Goal: Information Seeking & Learning: Learn about a topic

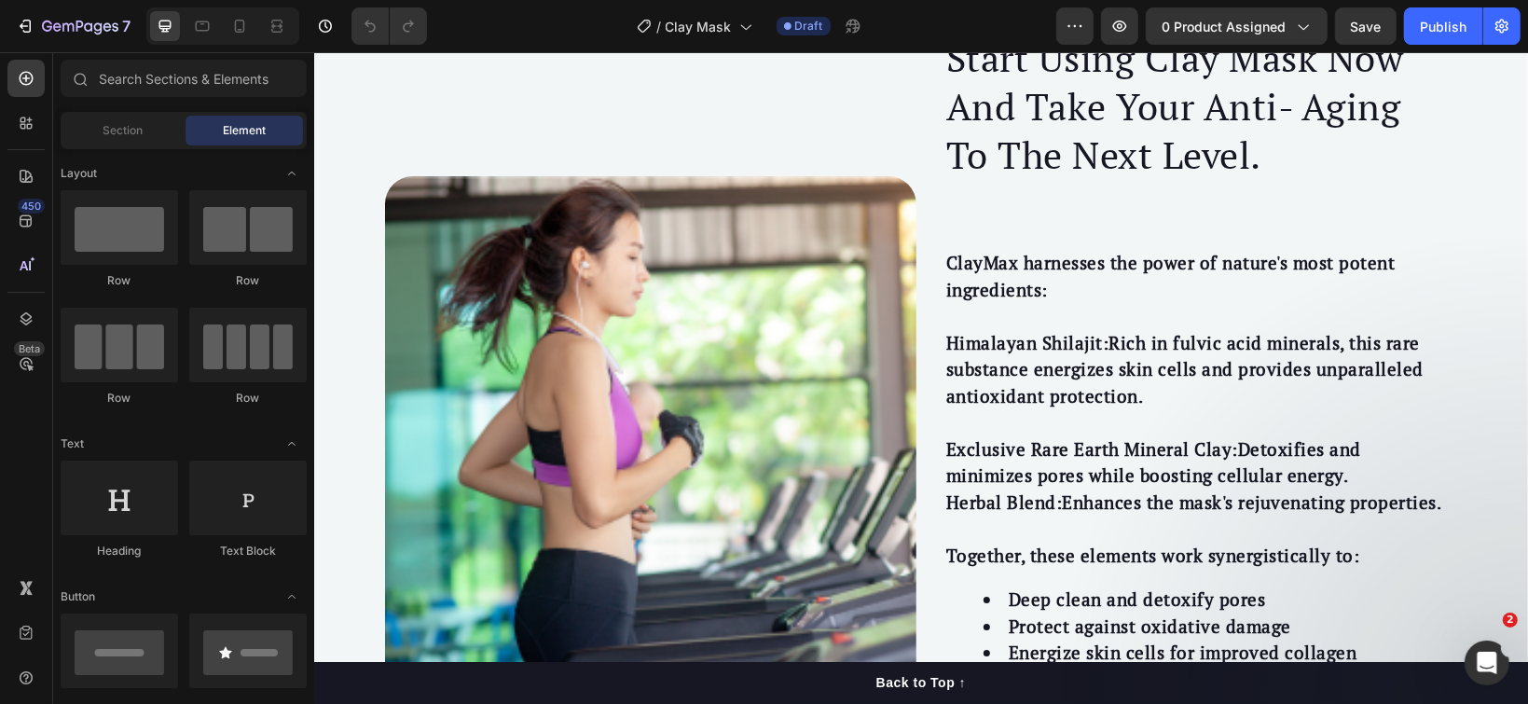
scroll to position [3107, 0]
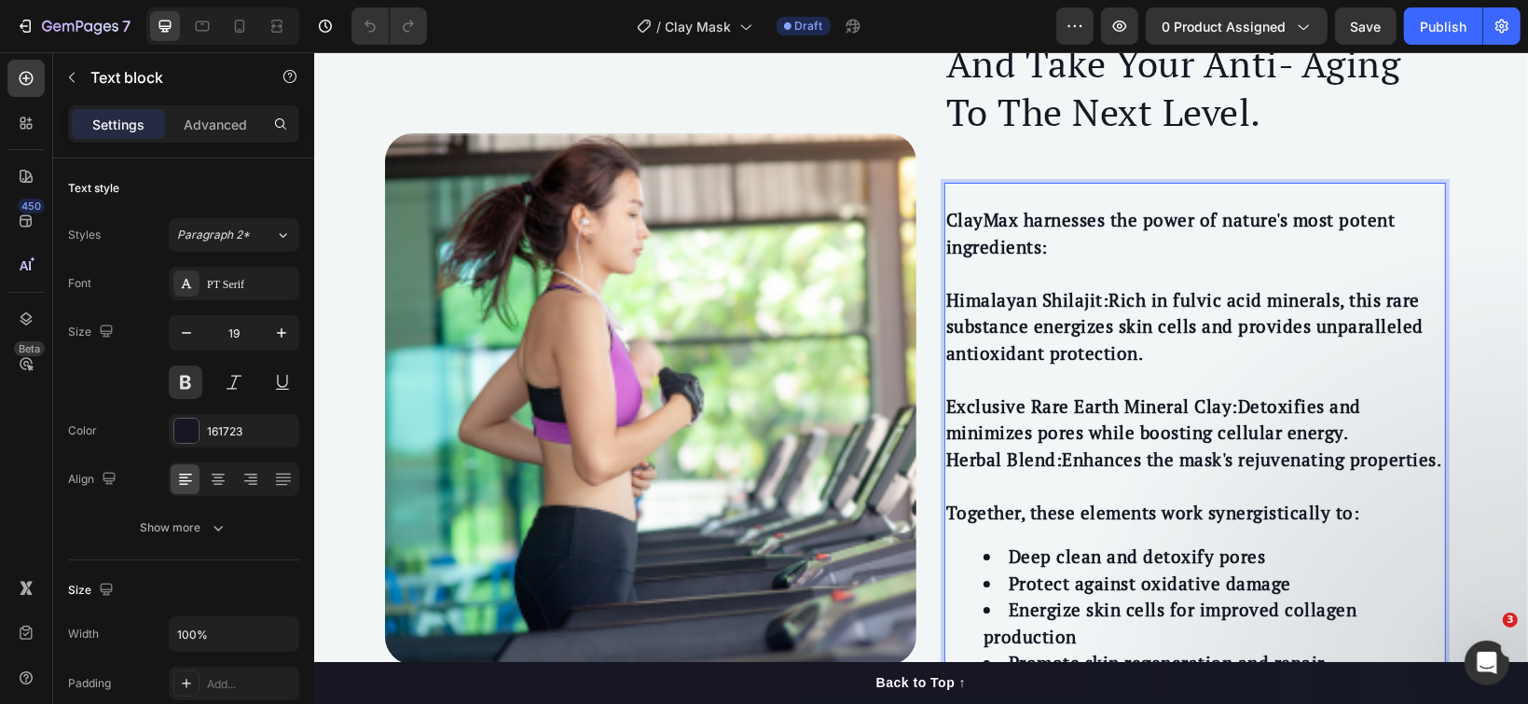
click at [1007, 221] on p "ClayMax harnesses the power of nature's most potent ingredients:" at bounding box center [1194, 232] width 498 height 53
click at [945, 216] on p "Clay Mask harnesses the power of nature's most potent ingredients:" at bounding box center [1194, 232] width 498 height 53
click at [945, 220] on p "Clay Mask harnesses the power of nature's most potent ingredients:" at bounding box center [1194, 232] width 498 height 53
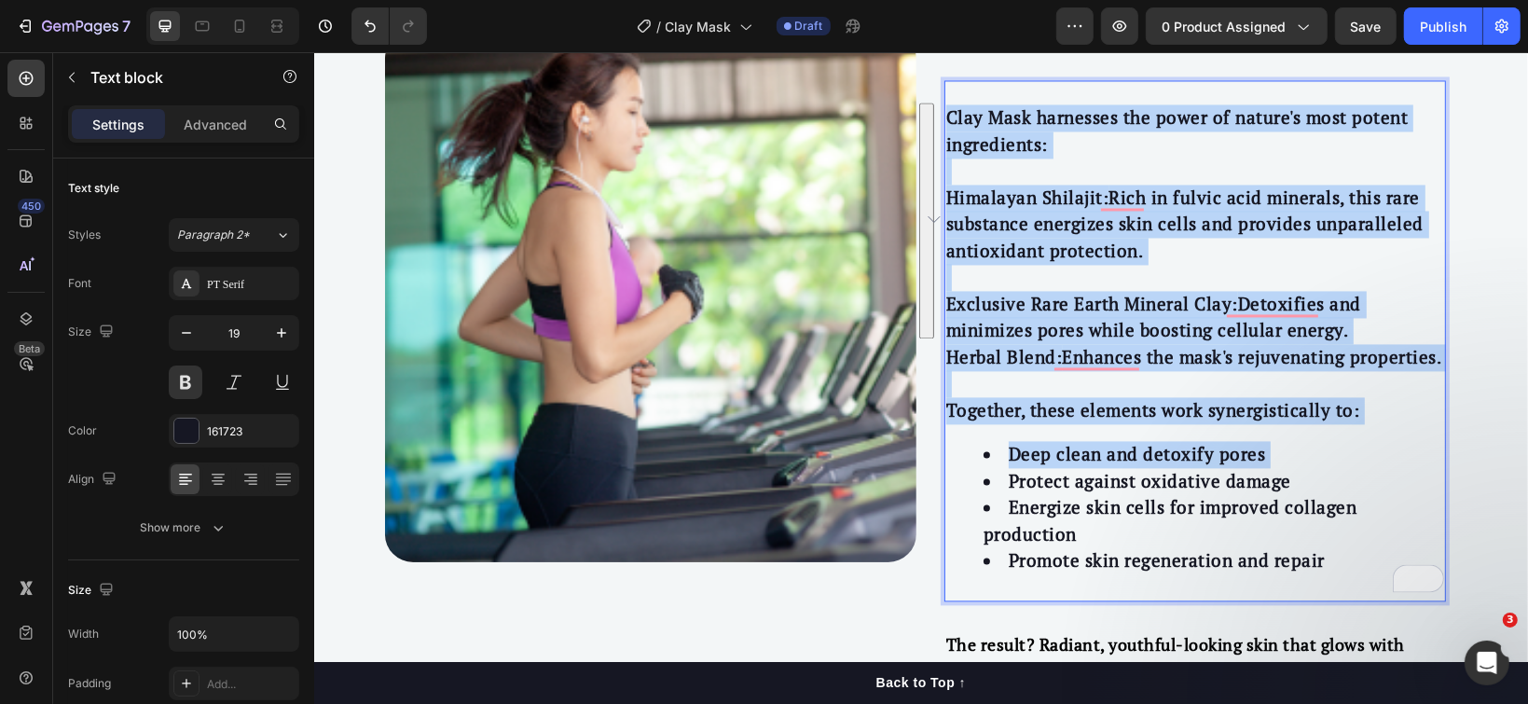
scroll to position [3356, 0]
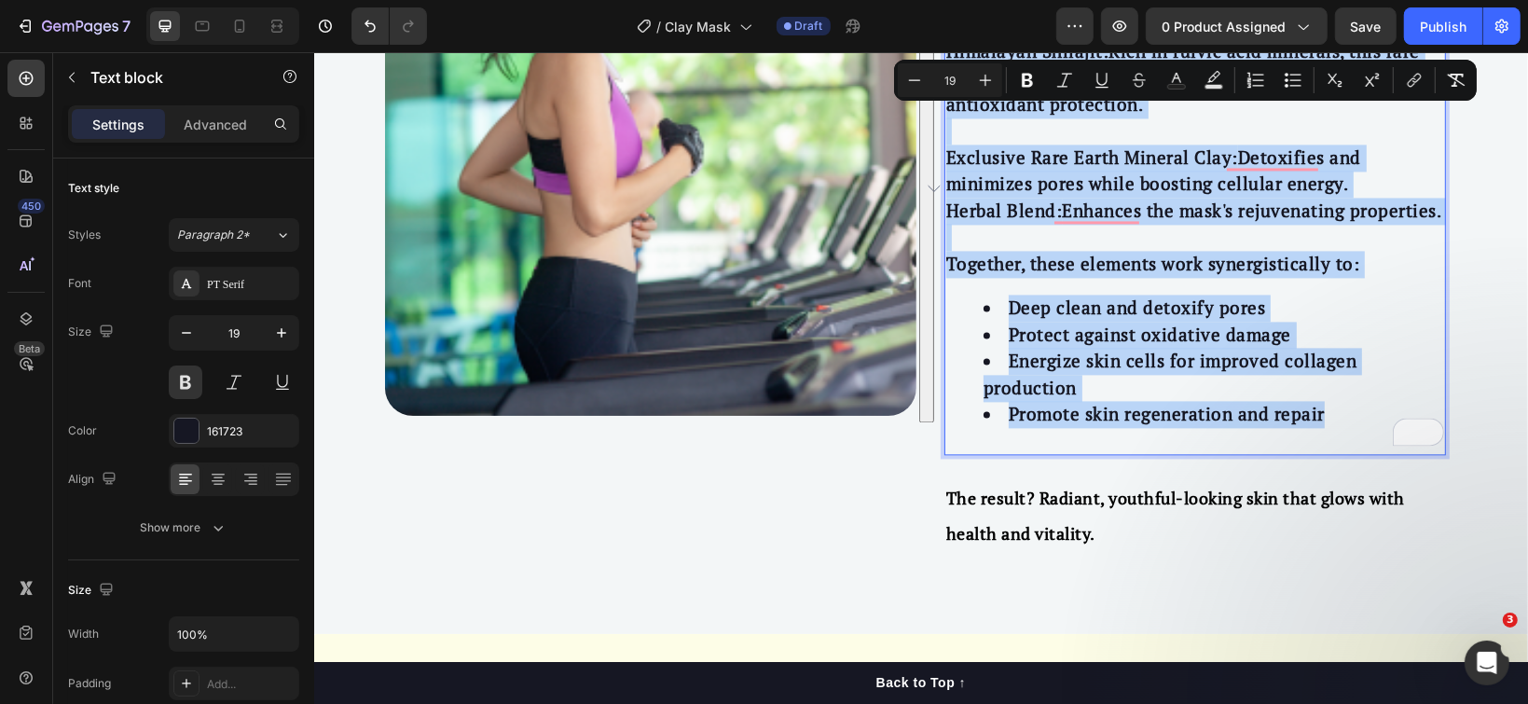
drag, startPoint x: 936, startPoint y: 220, endPoint x: 1319, endPoint y: 421, distance: 432.8
click at [1319, 421] on div "Clay Mask harnesses the power of nature's most potent ingredients: Himalayan Sh…" at bounding box center [1194, 200] width 502 height 491
copy div "Clay Mask harnesses the power of nature's most potent ingredients: Himalayan Sh…"
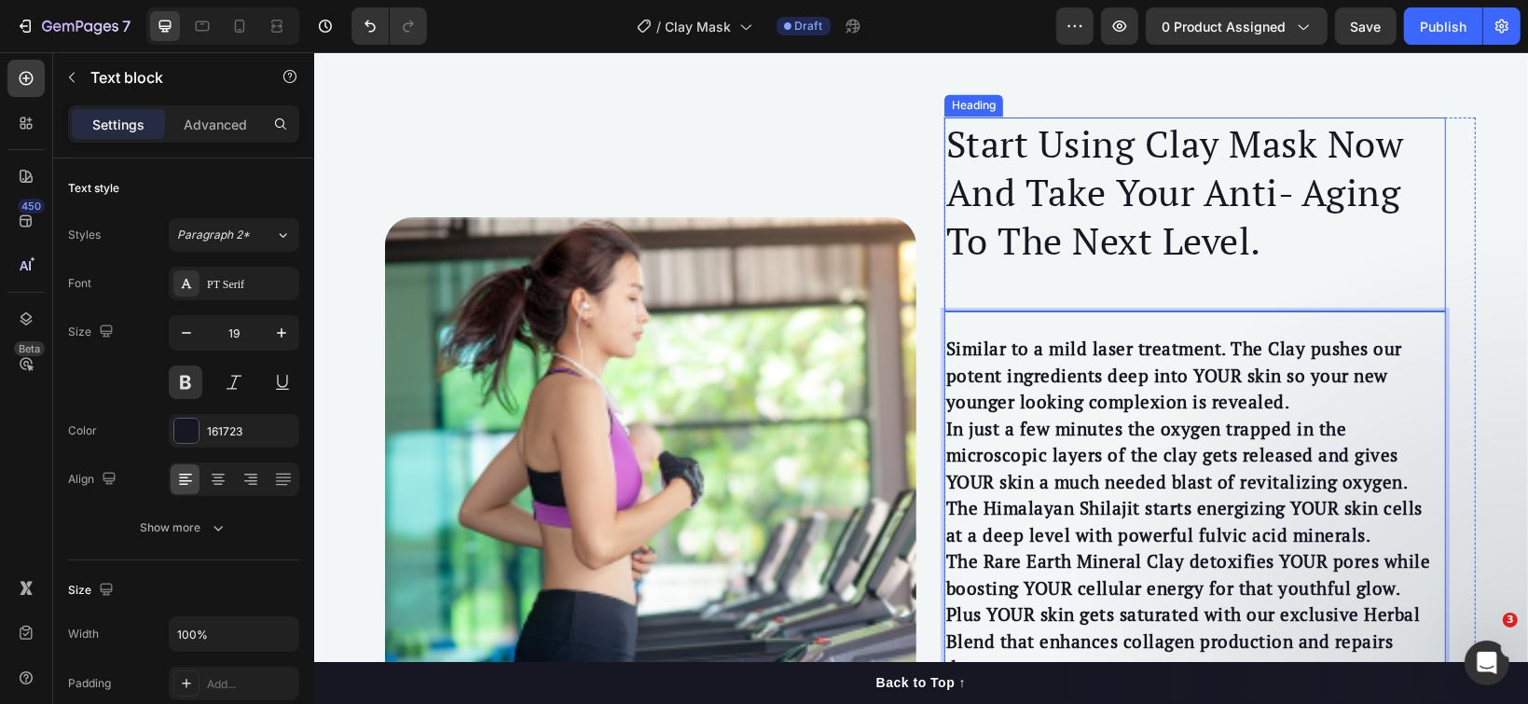
scroll to position [3026, 0]
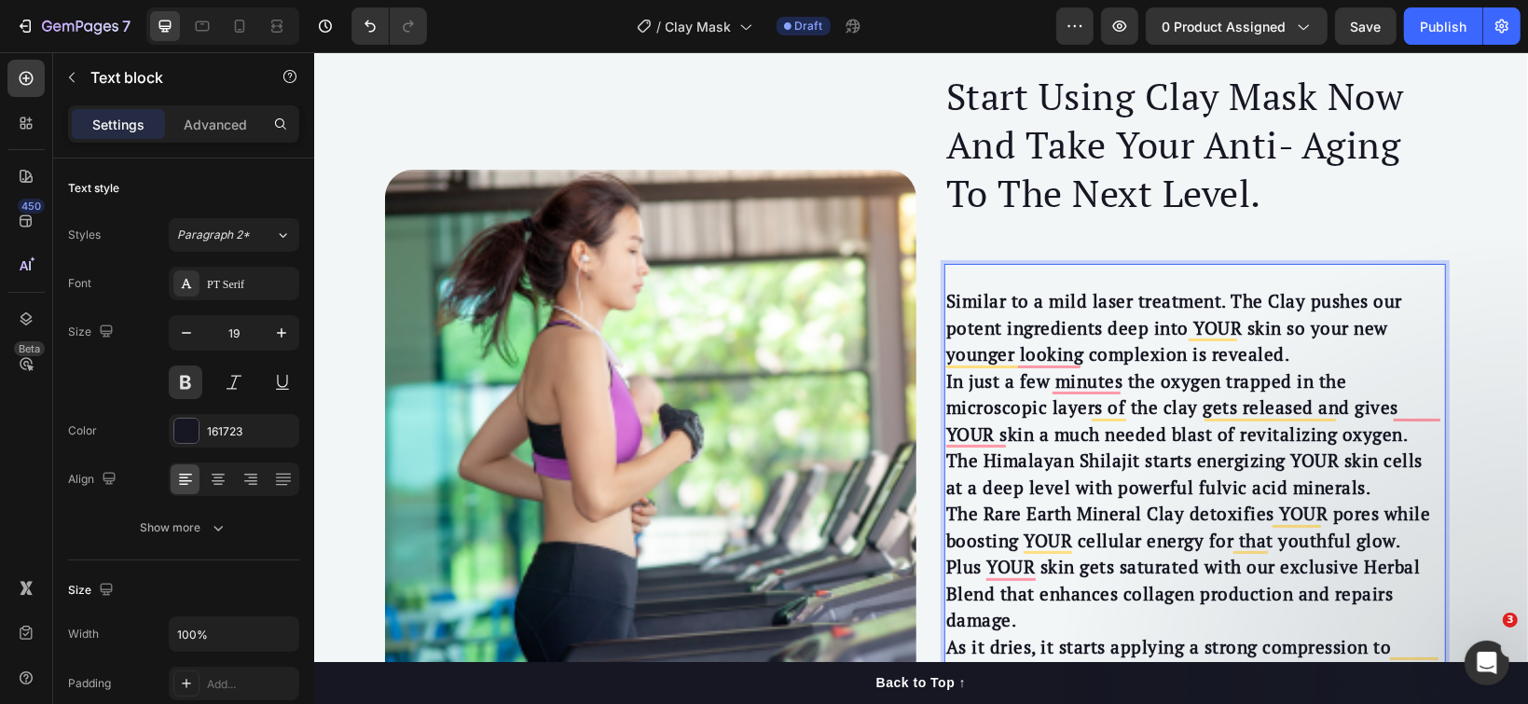
click at [1343, 357] on p "Similar to a mild laser treatment. The Clay pushes our potent ingredients deep …" at bounding box center [1194, 327] width 498 height 80
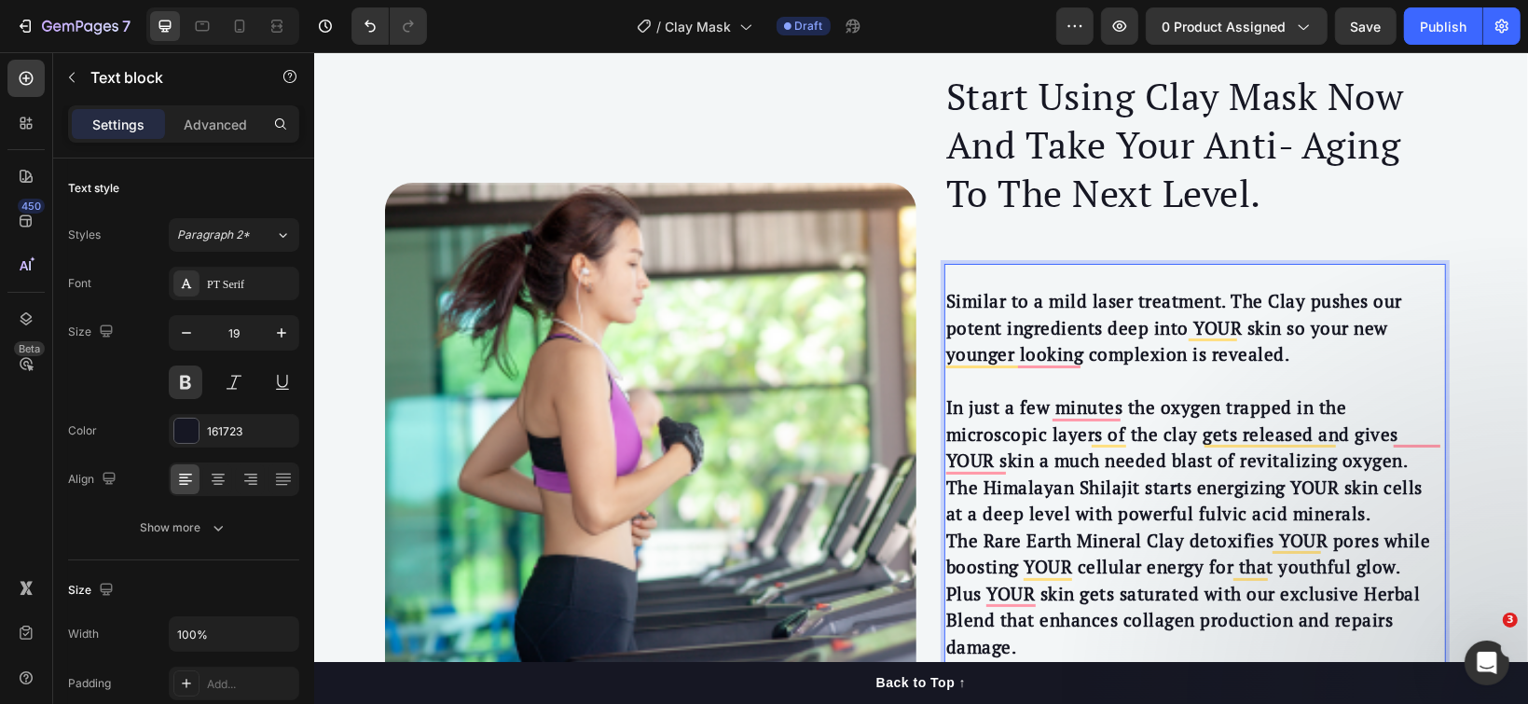
click at [1262, 461] on p "In just a few minutes the oxygen trapped in the microscopic layers of the clay …" at bounding box center [1194, 433] width 498 height 80
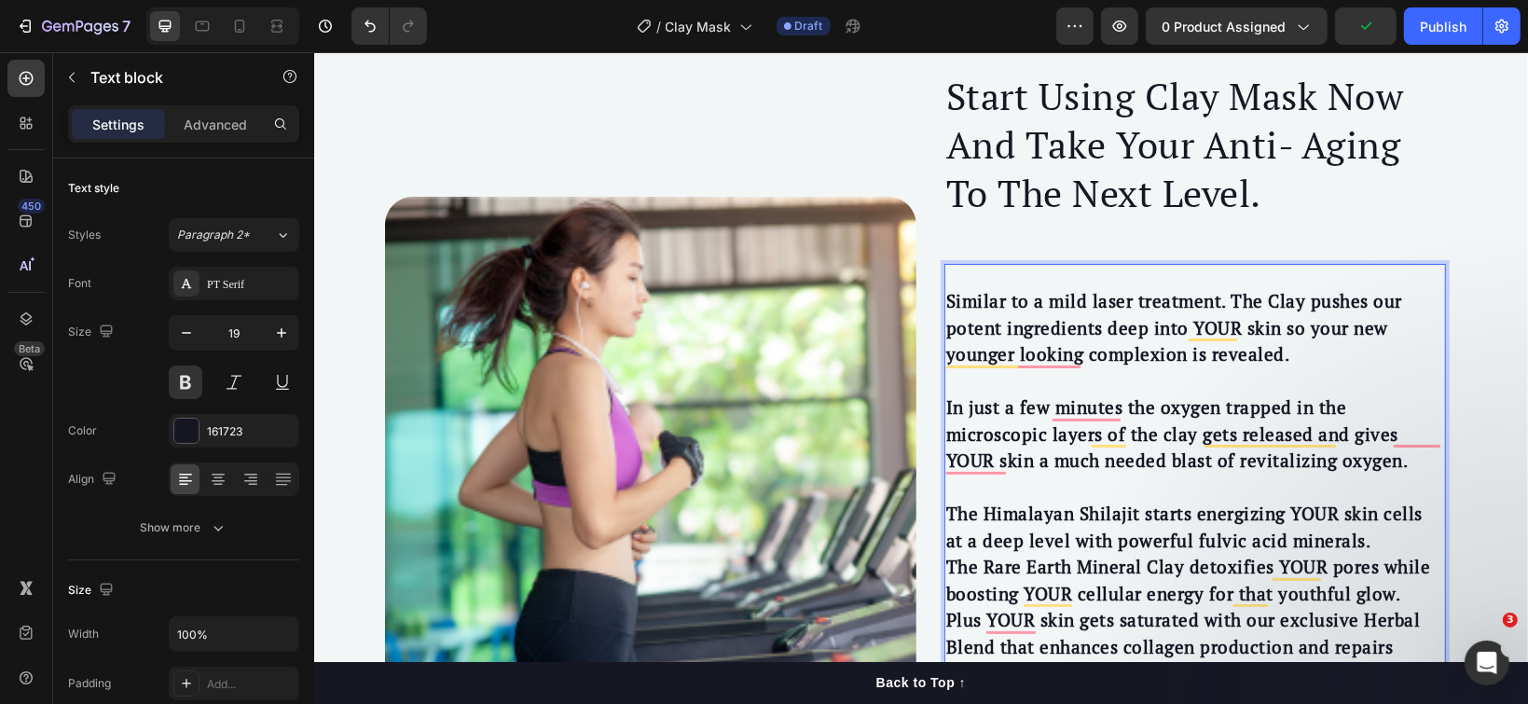
click at [1348, 534] on p "The Himalayan Shilajit starts energizing YOUR skin cells at a deep level with p…" at bounding box center [1194, 526] width 498 height 53
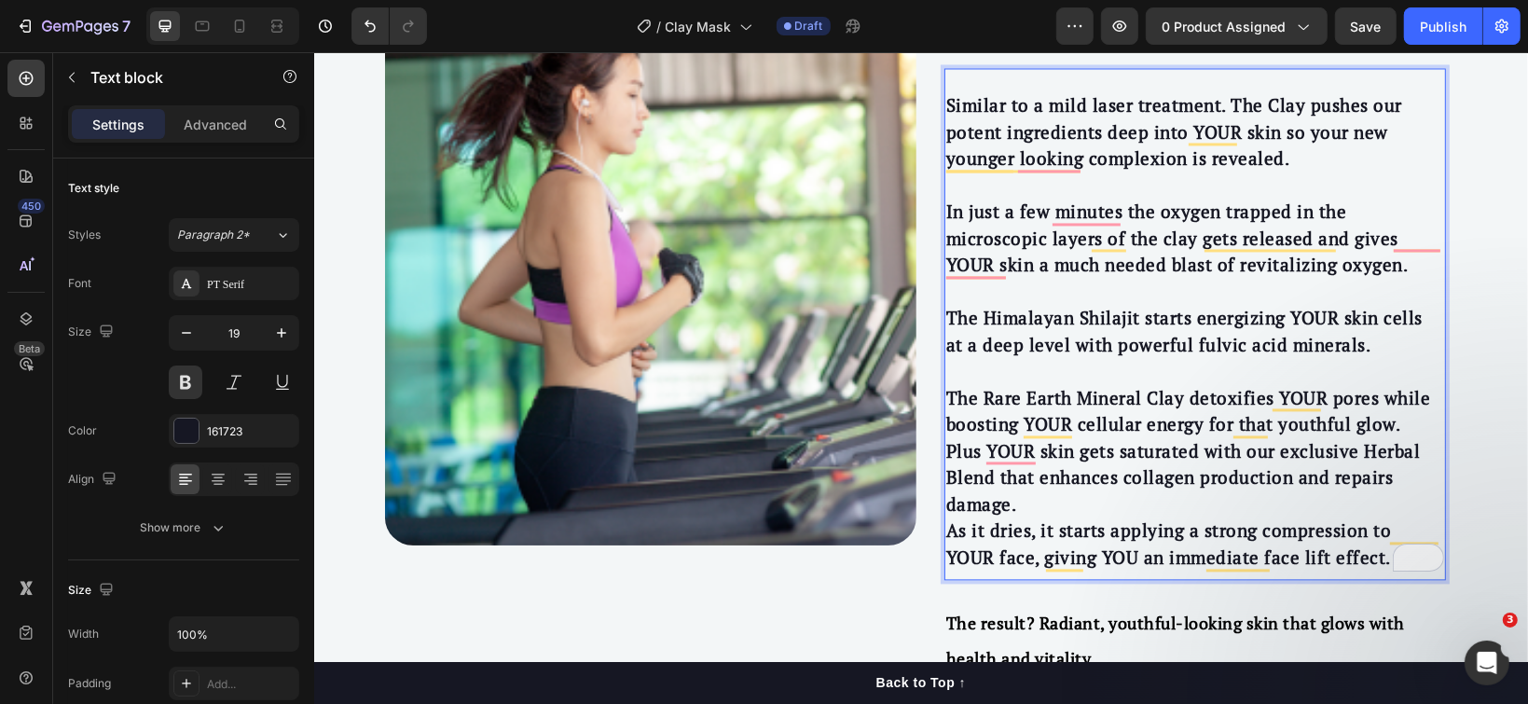
scroll to position [3275, 0]
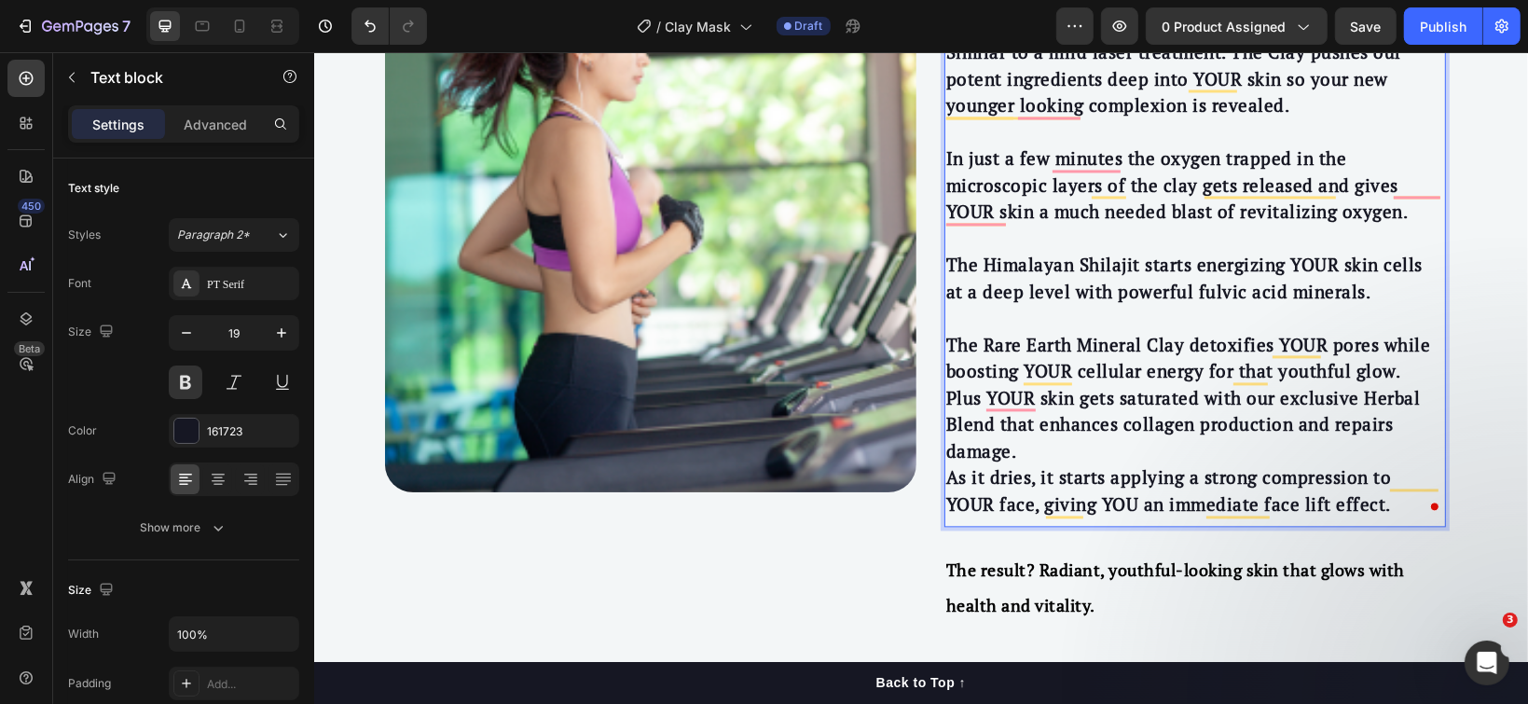
click at [1396, 369] on p "The Rare Earth Mineral Clay detoxifies YOUR pores while boosting YOUR cellular …" at bounding box center [1194, 357] width 498 height 53
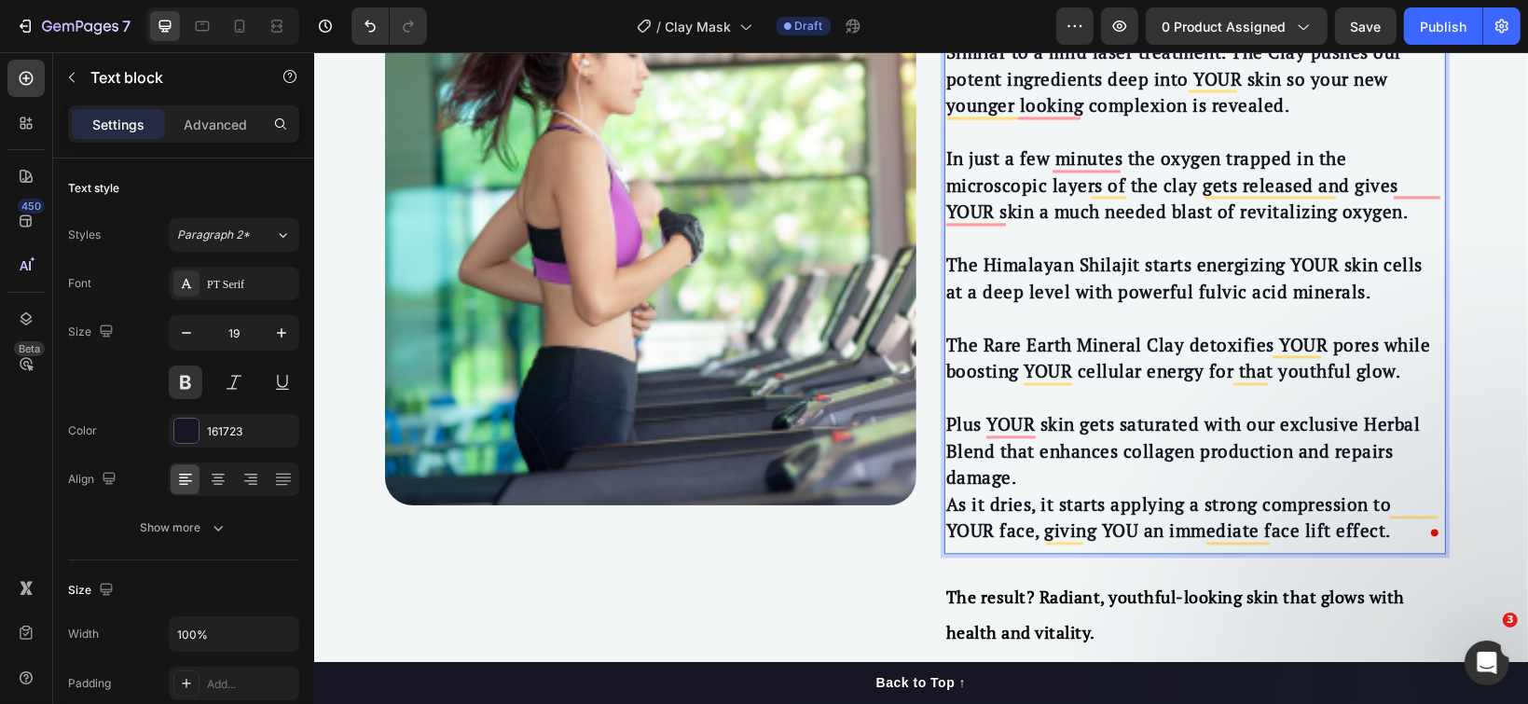
click at [1079, 474] on p "Plus YOUR skin gets saturated with our exclusive Herbal Blend that enhances col…" at bounding box center [1194, 450] width 498 height 80
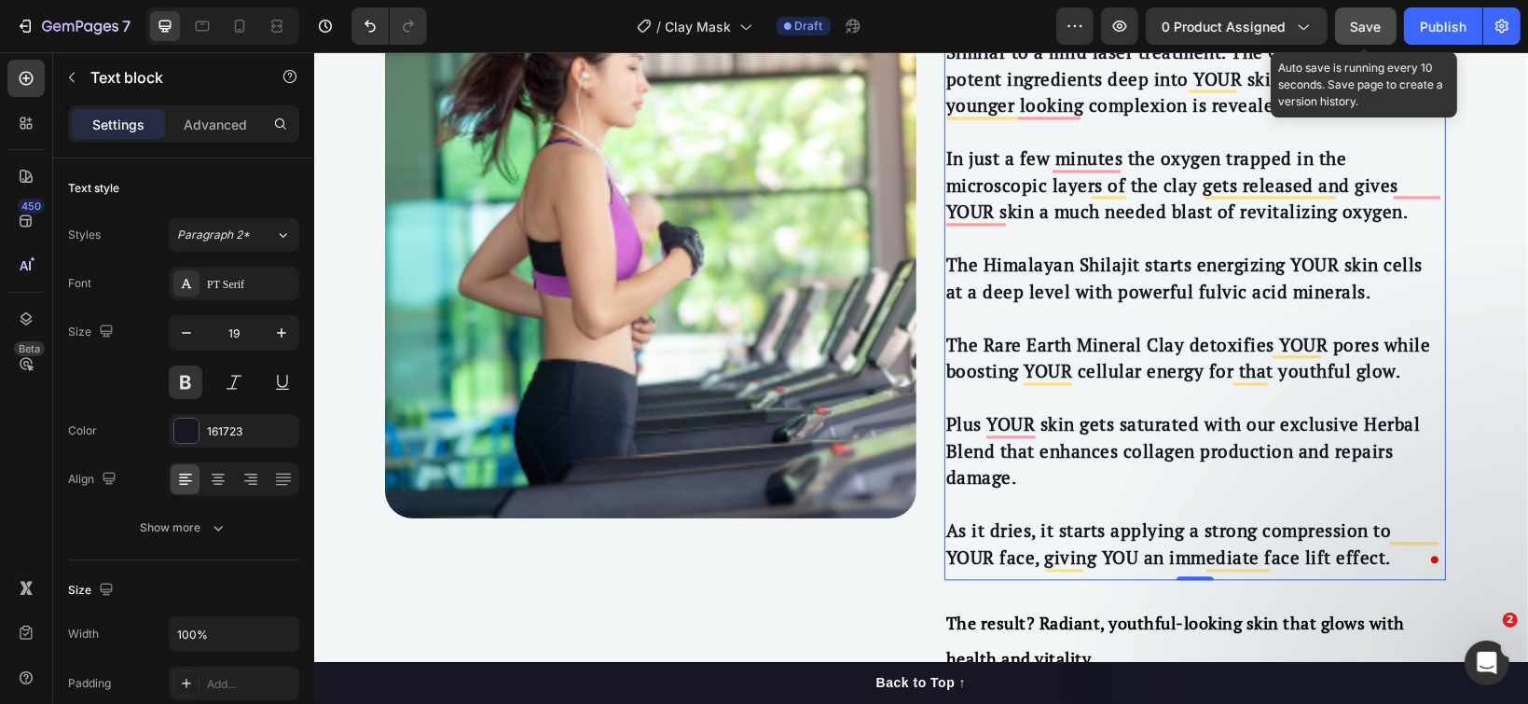
click at [1366, 30] on span "Save" at bounding box center [1366, 27] width 31 height 16
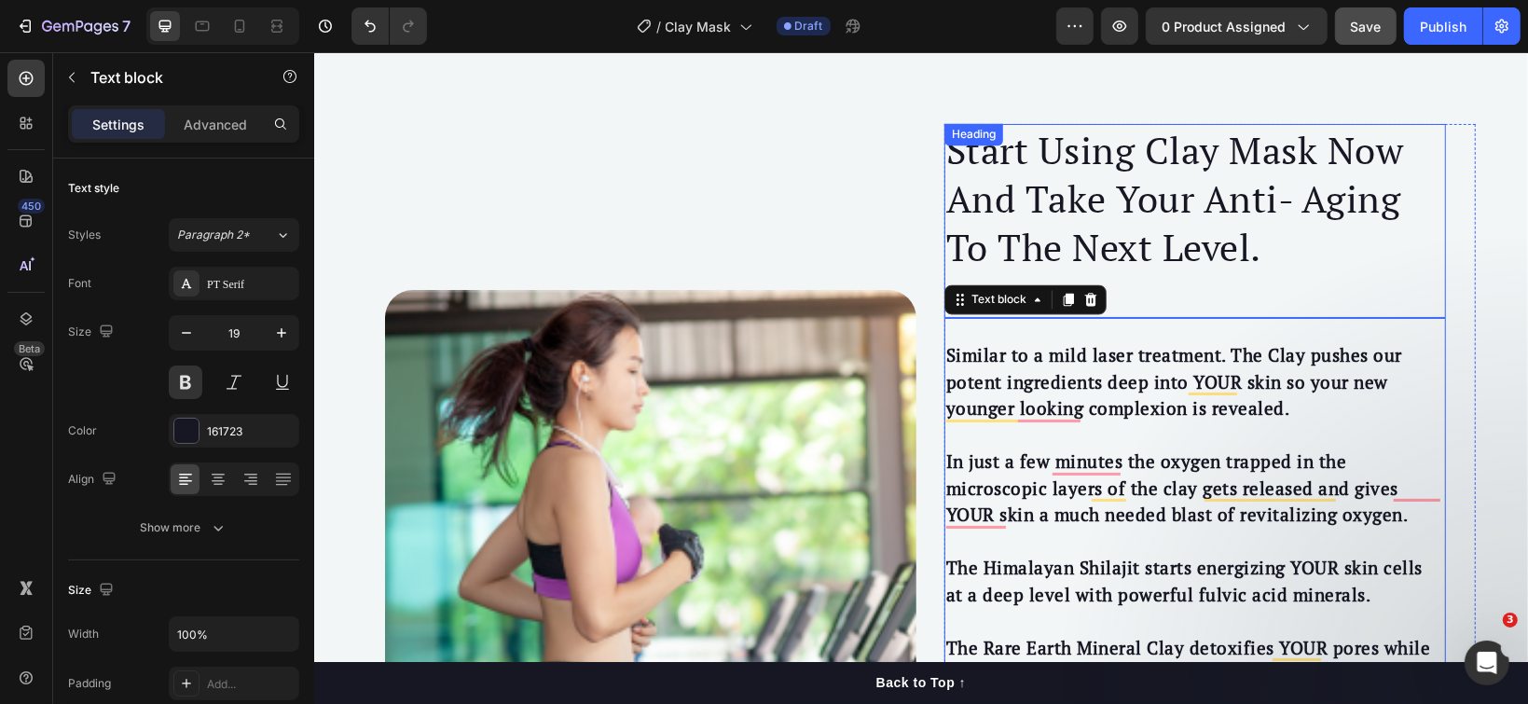
scroll to position [2901, 0]
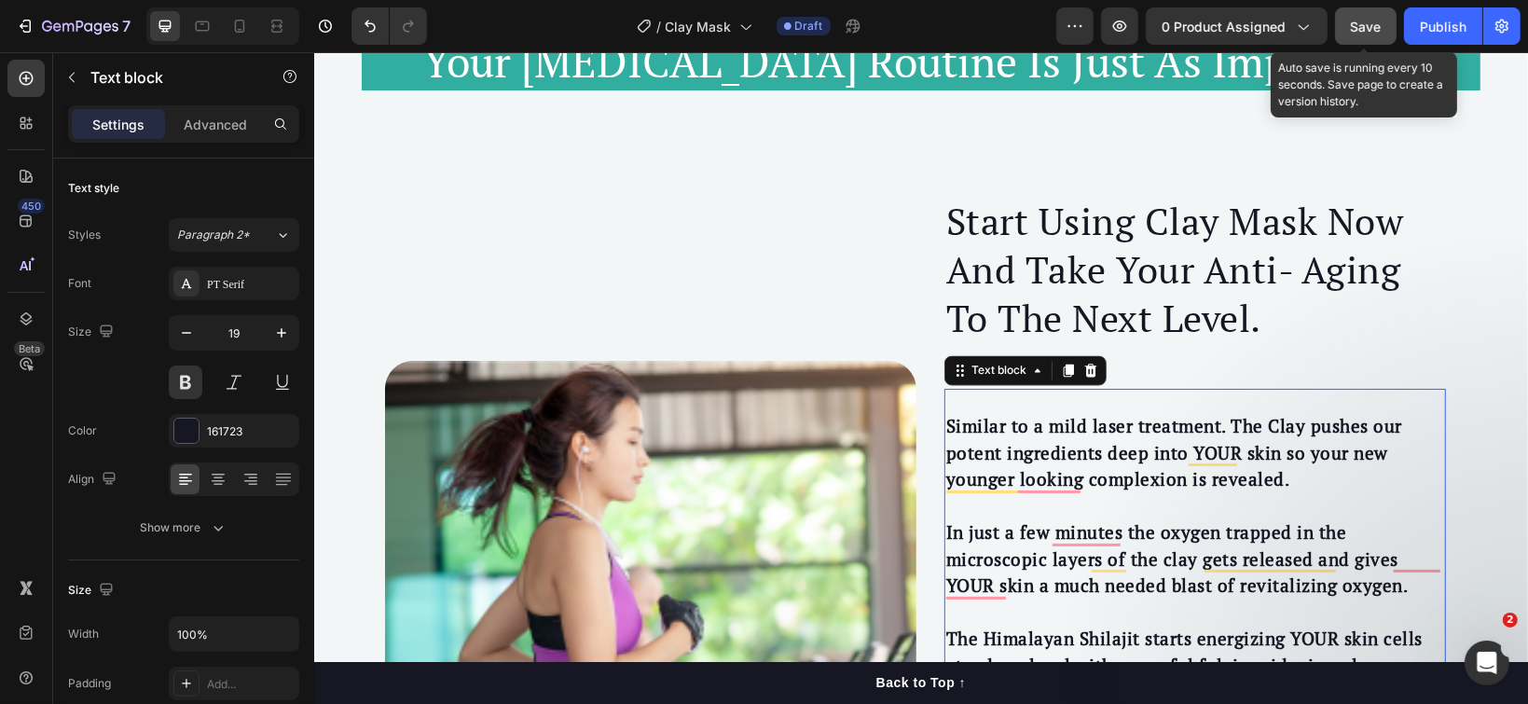
click at [1351, 18] on button "Save" at bounding box center [1366, 25] width 62 height 37
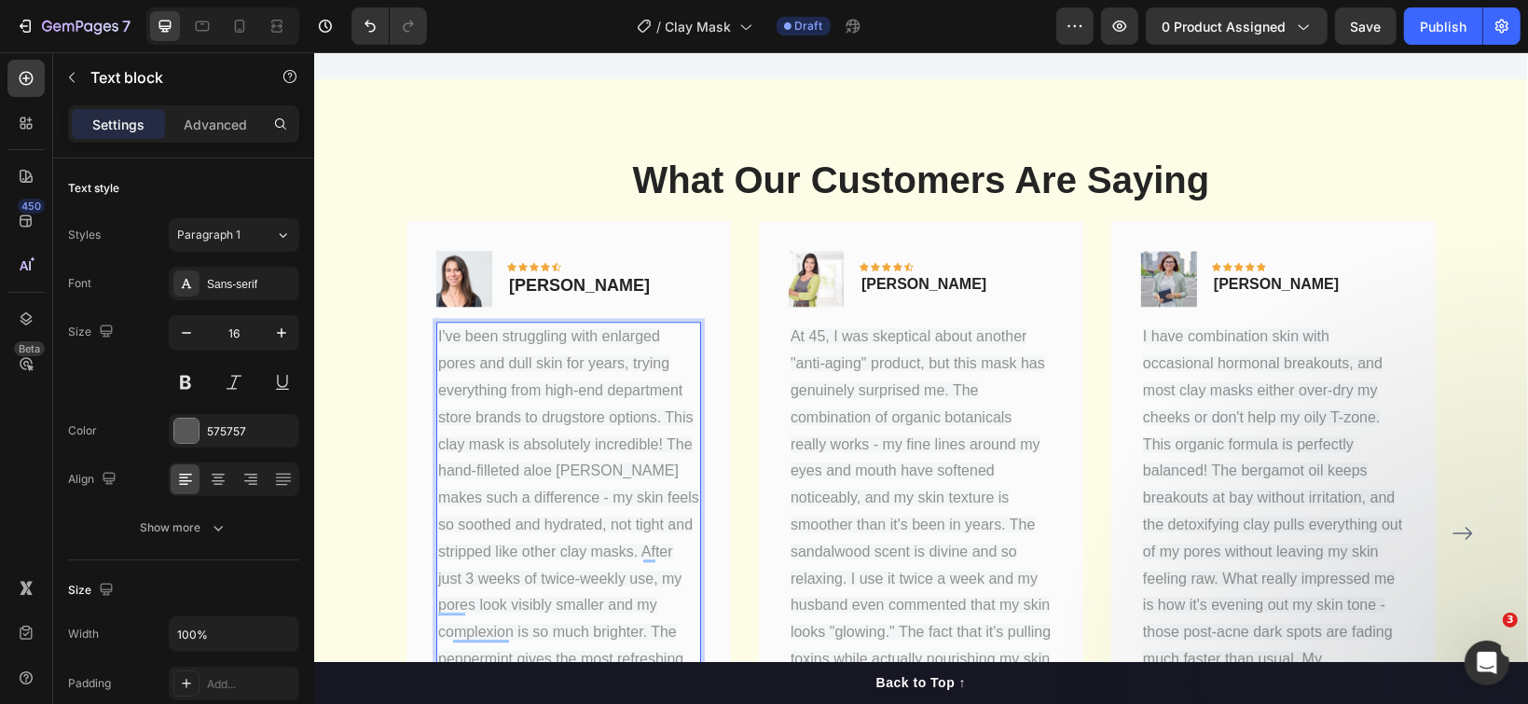
scroll to position [4079, 0]
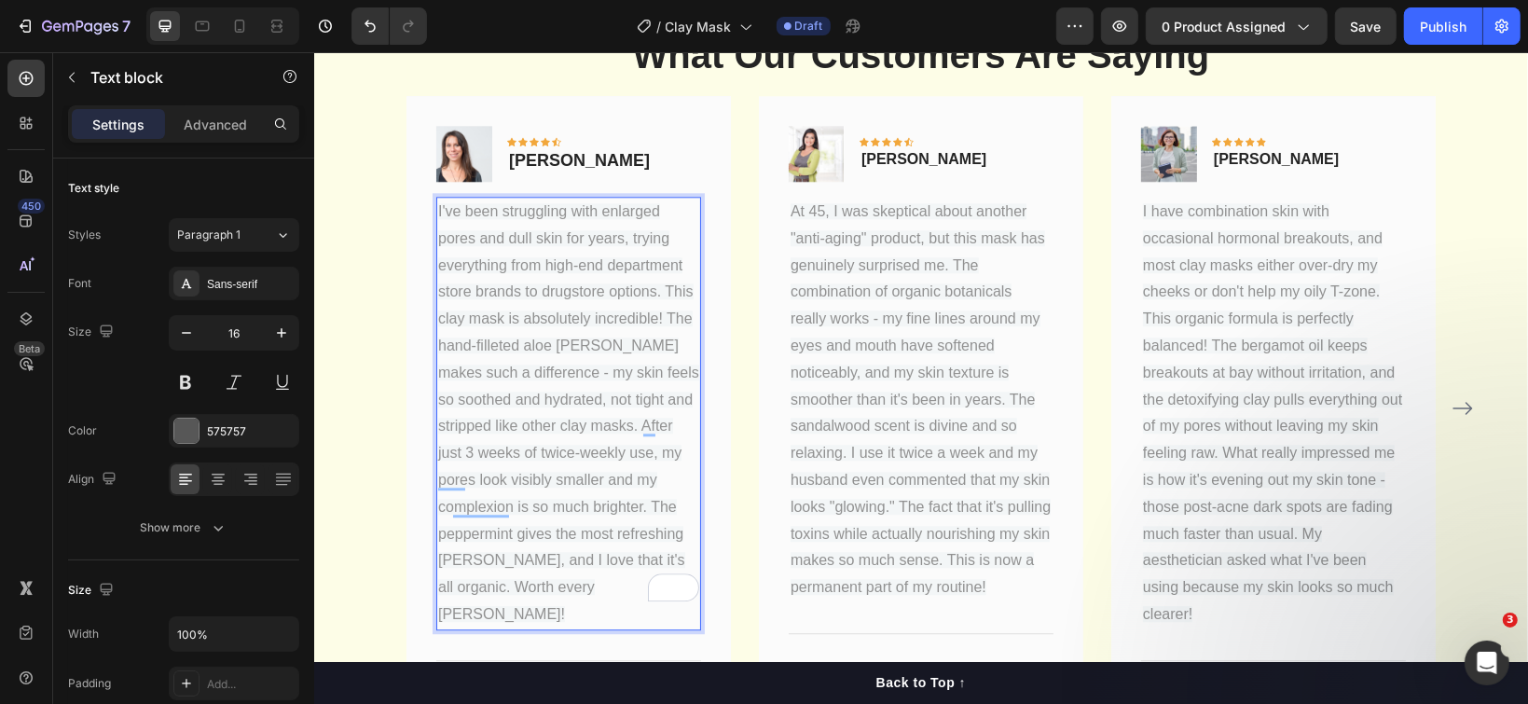
click at [476, 585] on p "I've been struggling with enlarged pores and dull skin for years, trying everyt…" at bounding box center [567, 413] width 261 height 430
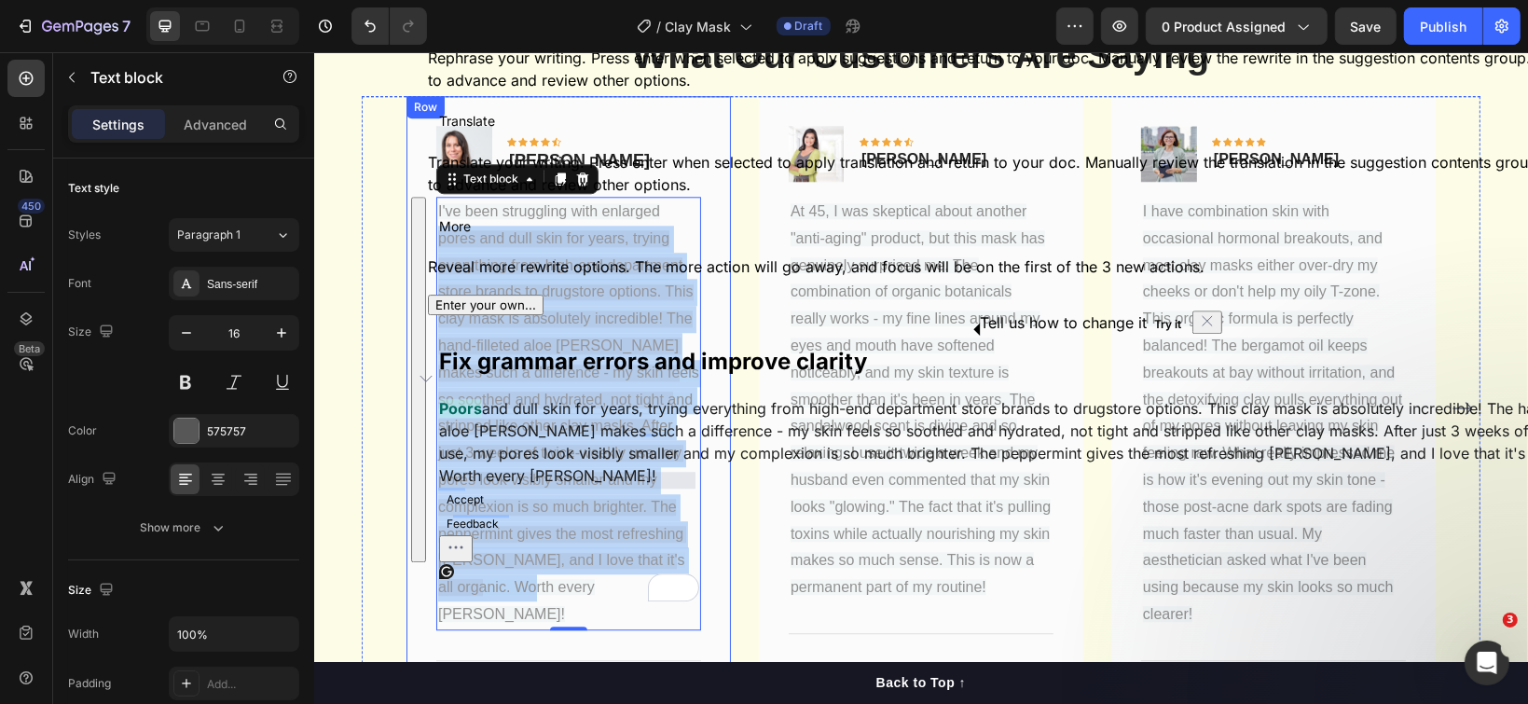
drag, startPoint x: 473, startPoint y: 584, endPoint x: 423, endPoint y: 192, distance: 395.6
click at [423, 192] on div "Image Icon Icon Icon Icon Icon Row [PERSON_NAME] Text block Row I've been strug…" at bounding box center [568, 407] width 324 height 625
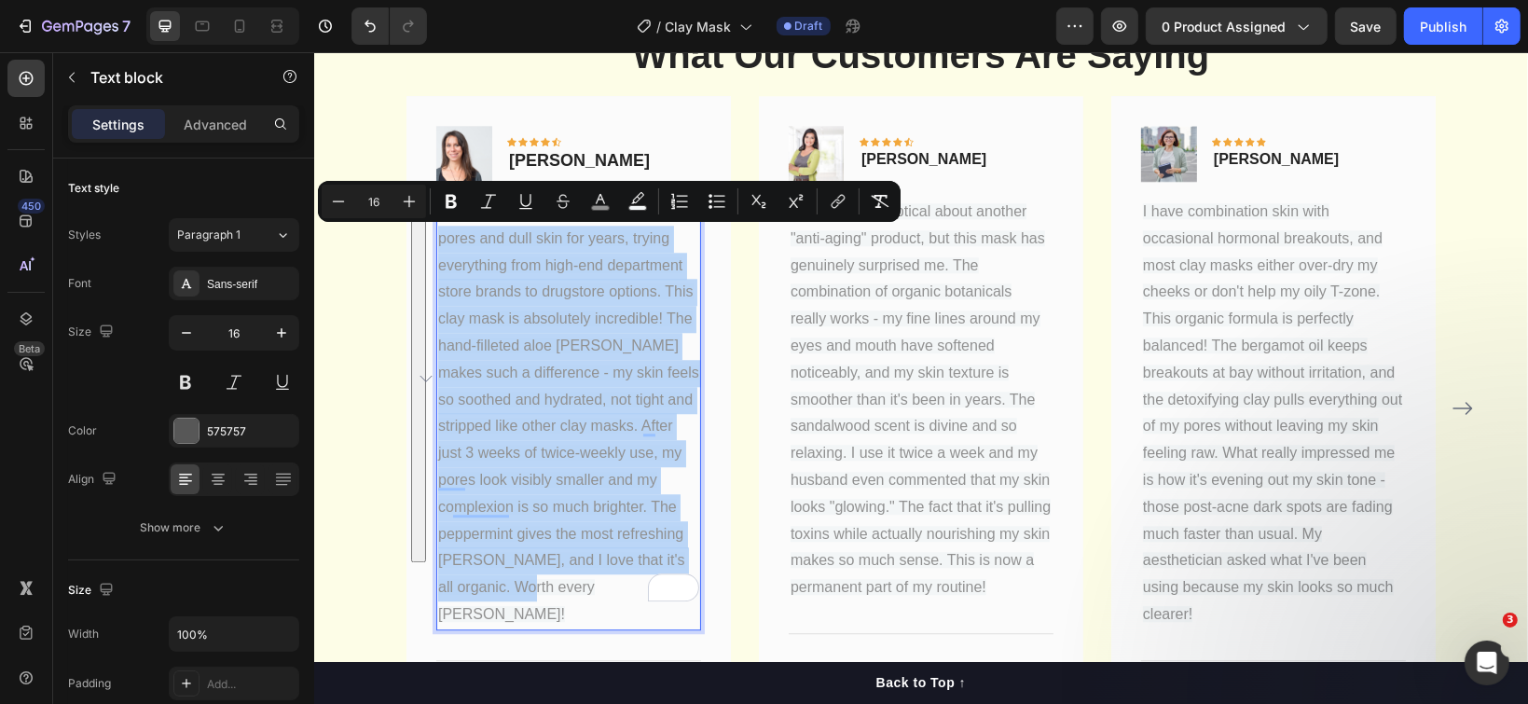
click at [481, 301] on p "I've been struggling with enlarged pores and dull skin for years, trying everyt…" at bounding box center [567, 413] width 261 height 430
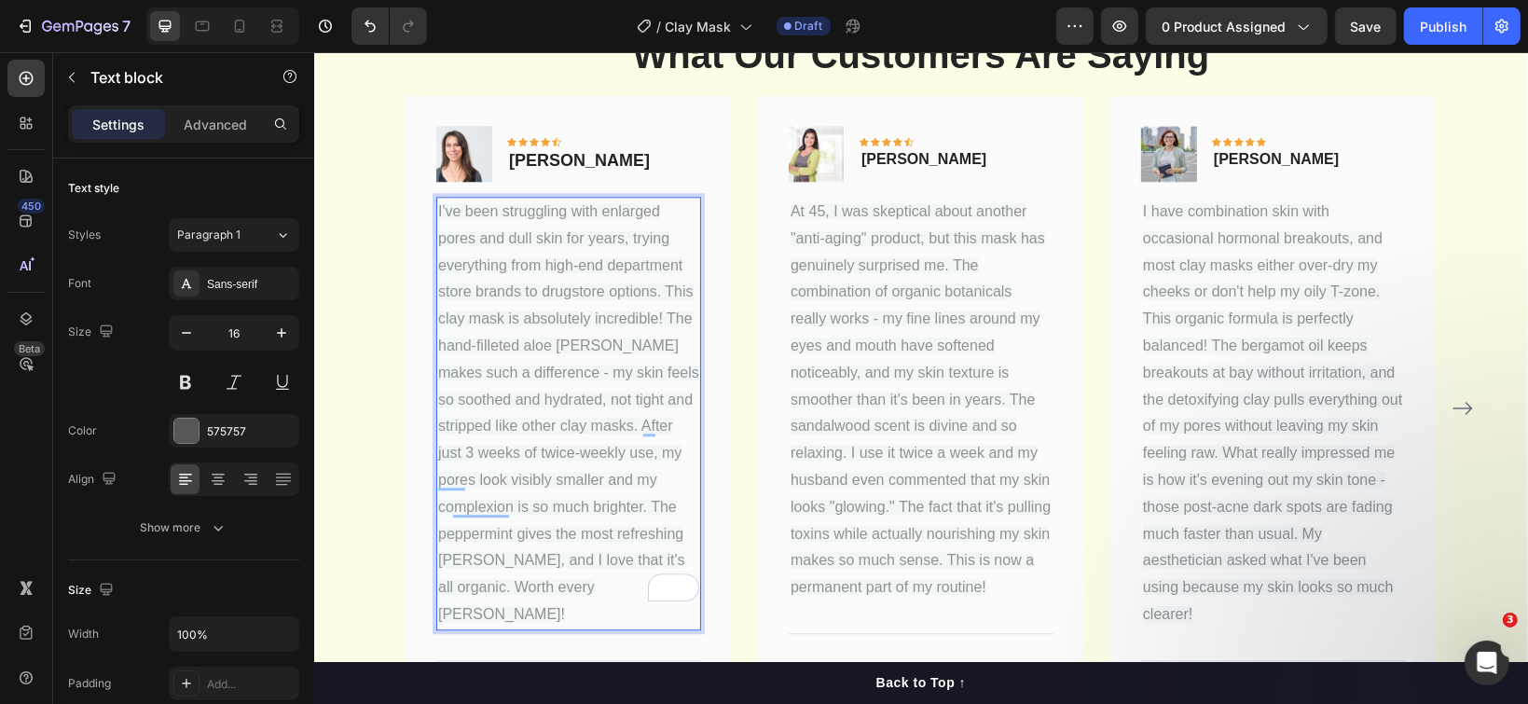
click at [483, 577] on p "I've been struggling with enlarged pores and dull skin for years, trying everyt…" at bounding box center [567, 413] width 261 height 430
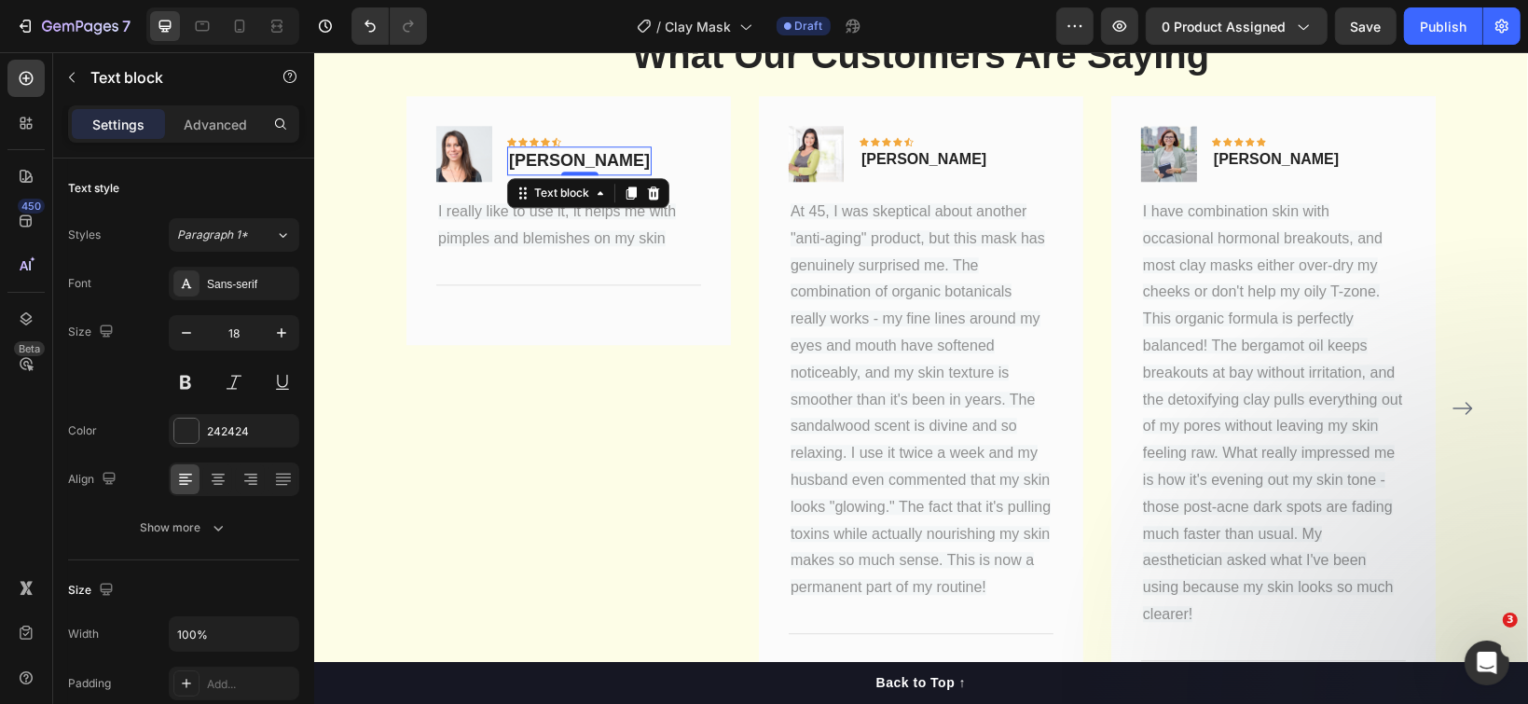
click at [518, 154] on p "[PERSON_NAME]" at bounding box center [578, 159] width 141 height 25
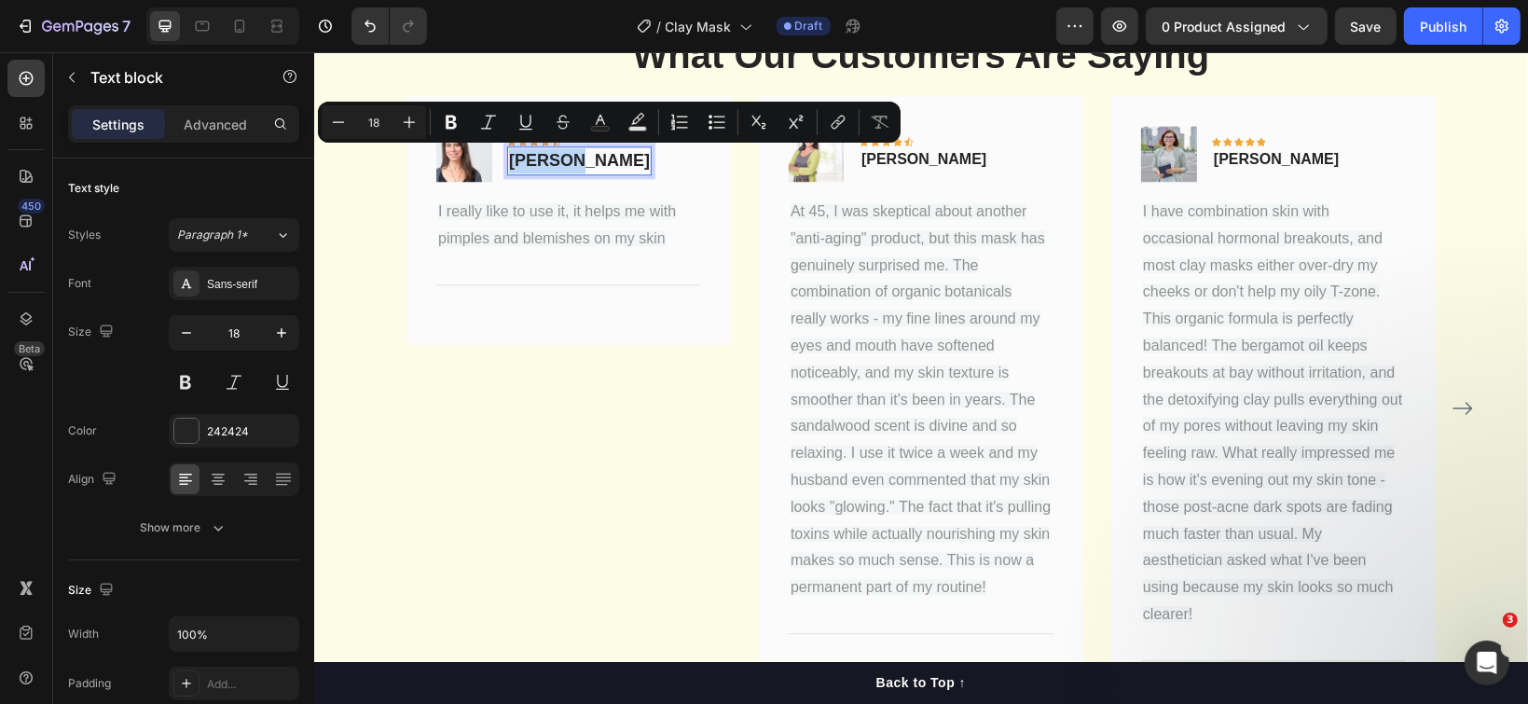
drag, startPoint x: 502, startPoint y: 159, endPoint x: 559, endPoint y: 157, distance: 57.9
click at [559, 157] on div "[PERSON_NAME]" at bounding box center [578, 159] width 144 height 29
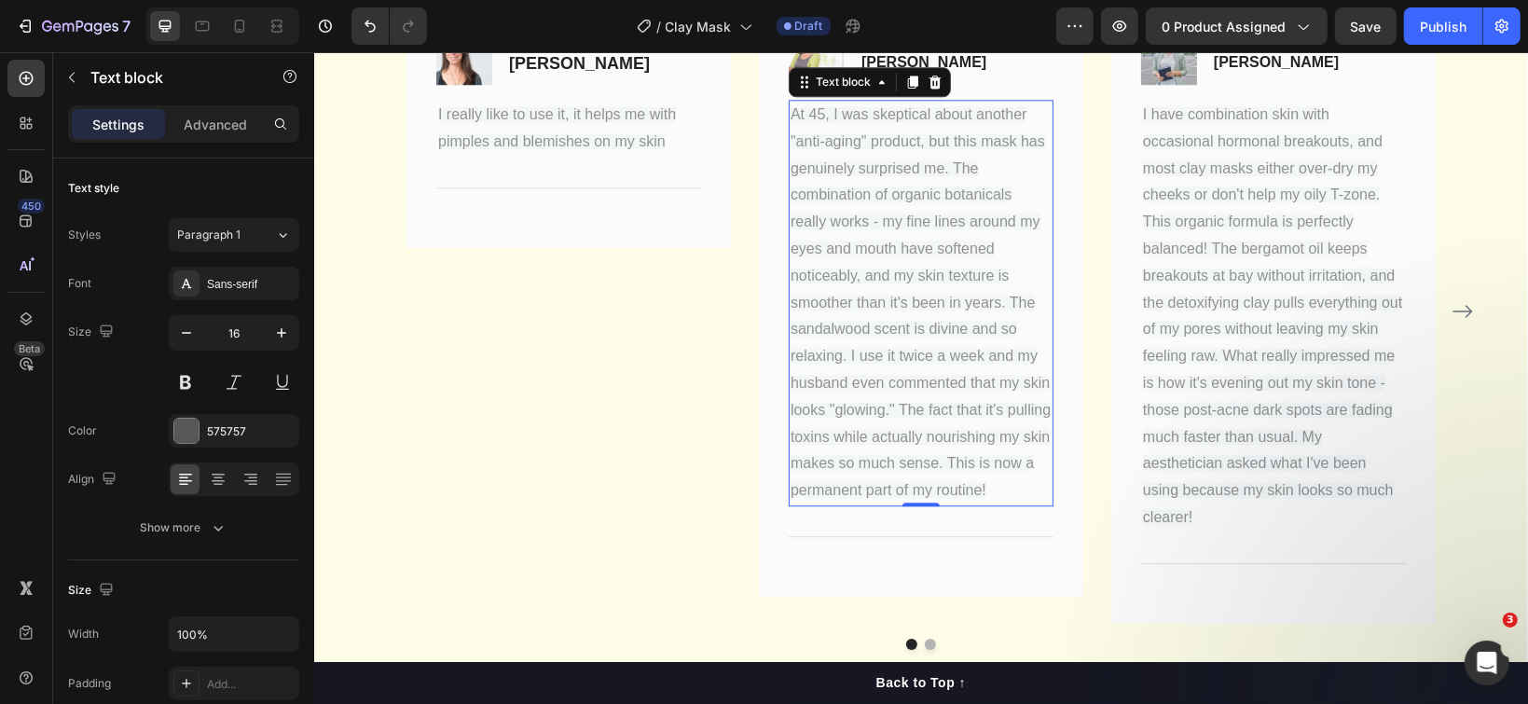
scroll to position [4203, 0]
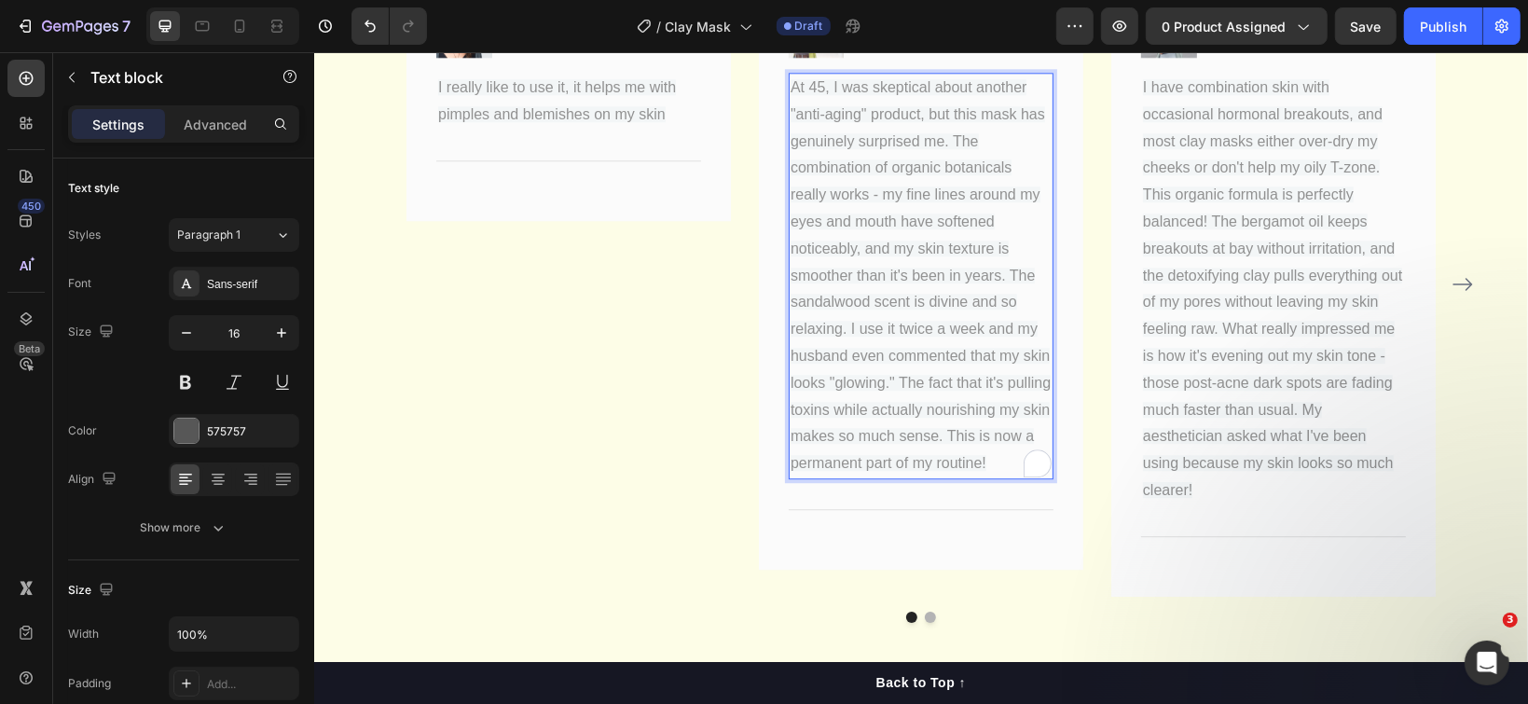
click at [977, 457] on p "At 45, I was skeptical about another "anti-aging" product, but this mask has ge…" at bounding box center [920, 275] width 261 height 403
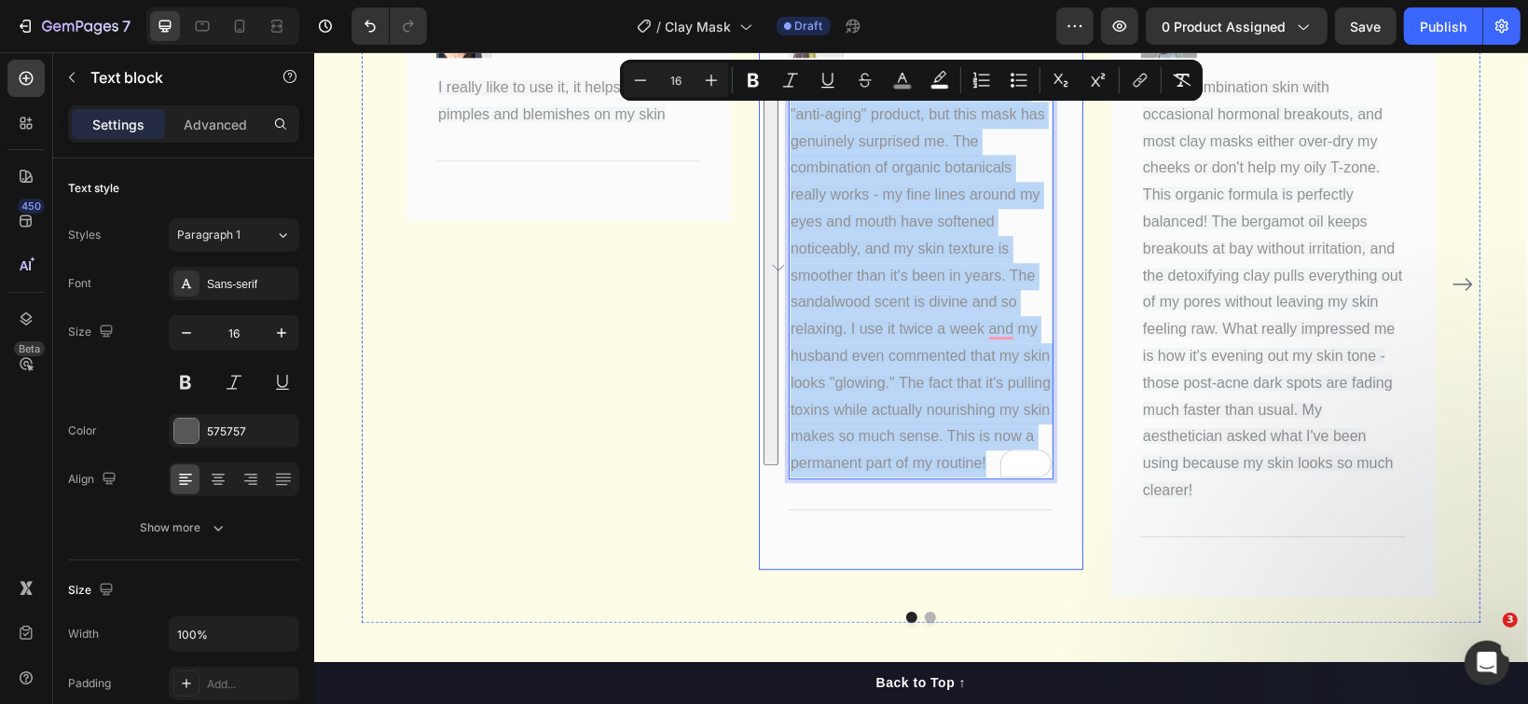
drag, startPoint x: 983, startPoint y: 455, endPoint x: 766, endPoint y: 94, distance: 420.6
click at [766, 94] on div "Image Icon Icon Icon Icon Icon Row [PERSON_NAME] Text block Row At 45, I was sk…" at bounding box center [920, 270] width 324 height 598
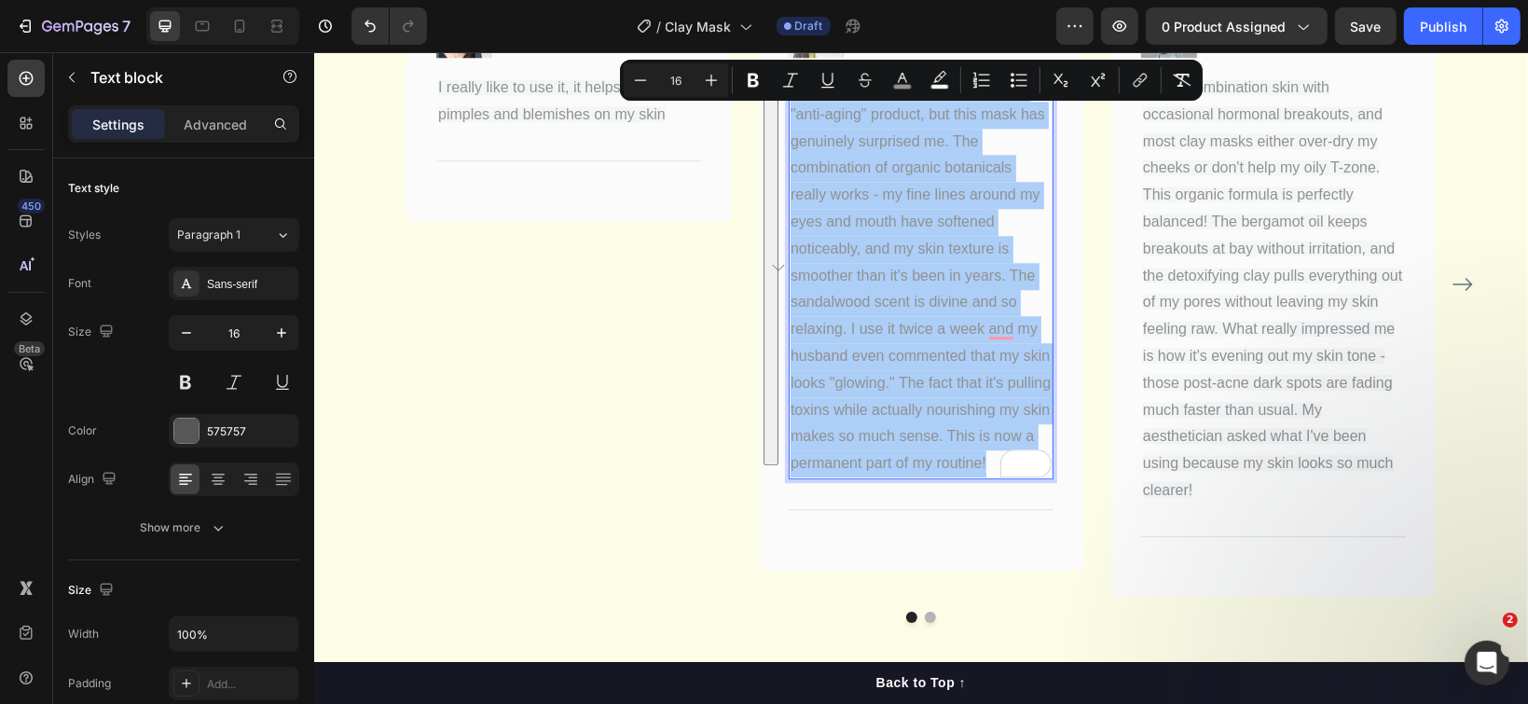
click at [767, 95] on div "Minus 16 Plus Bold Italic Underline Strikethrough color color Numbered List Bul…" at bounding box center [911, 80] width 575 height 34
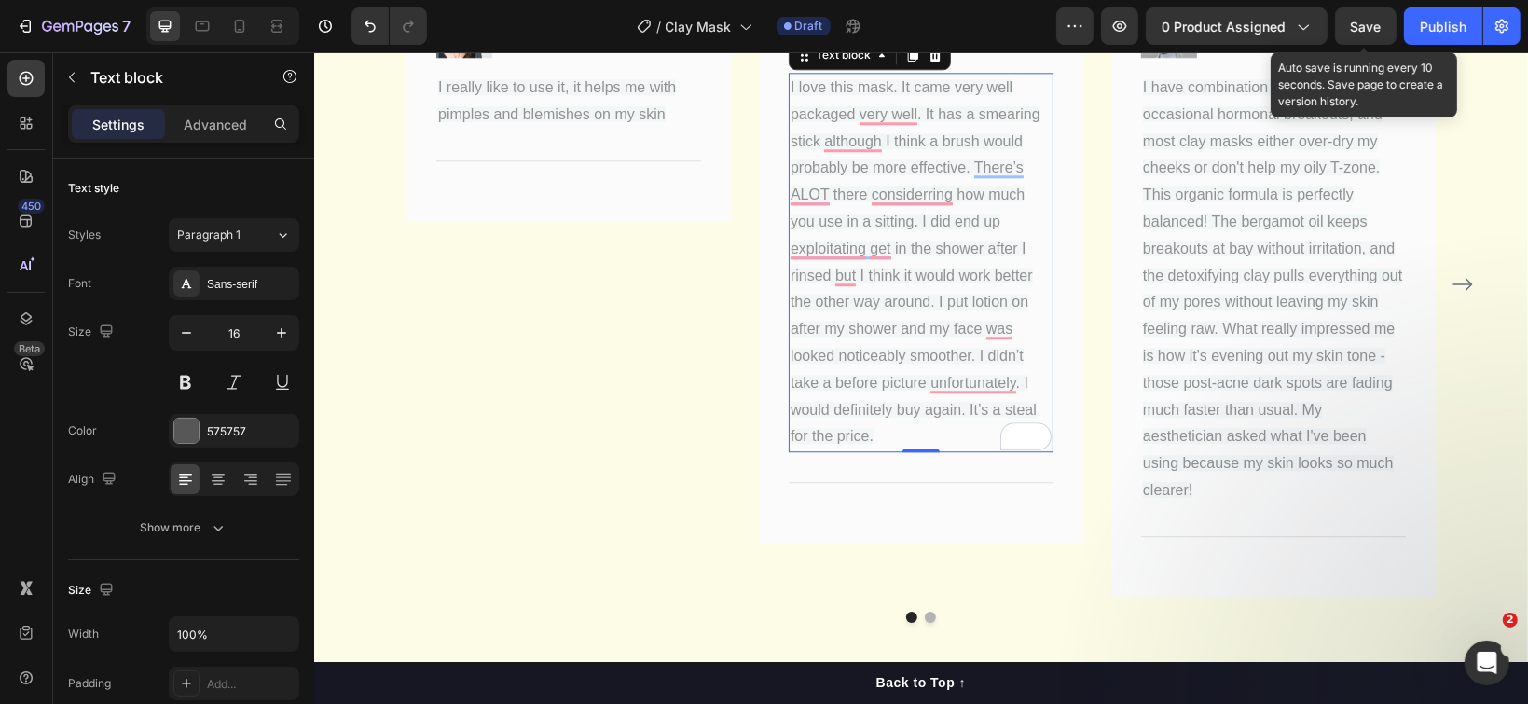
click at [1361, 24] on span "Save" at bounding box center [1366, 27] width 31 height 16
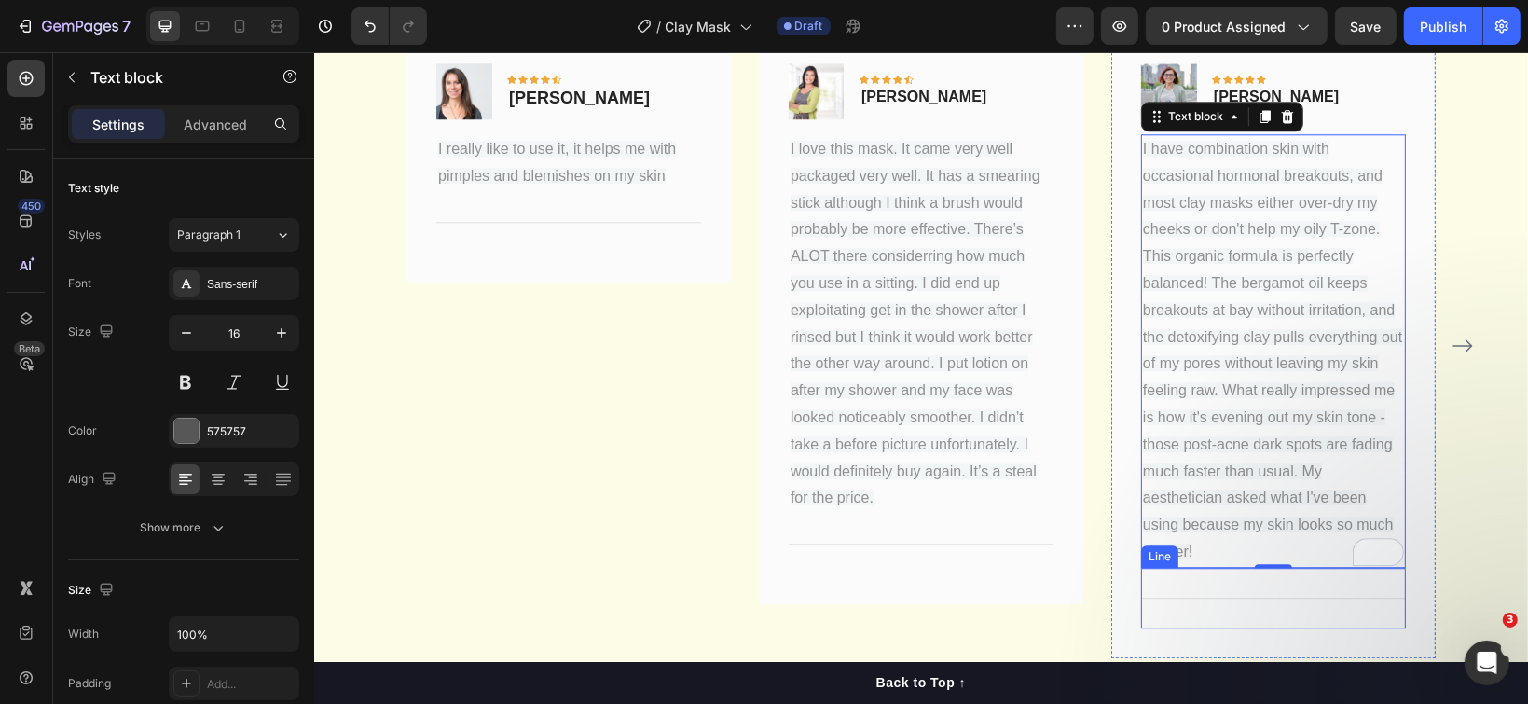
scroll to position [4111, 0]
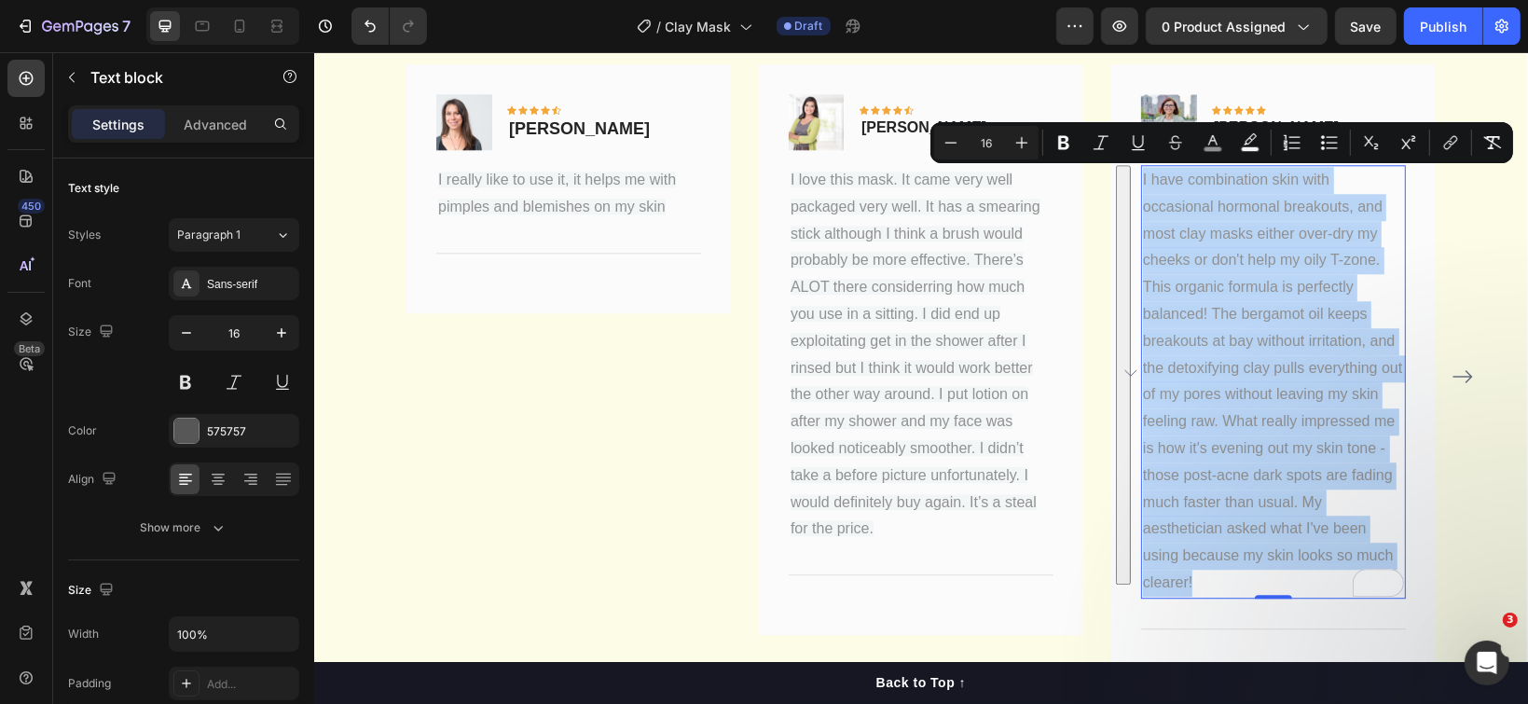
drag, startPoint x: 1197, startPoint y: 571, endPoint x: 1132, endPoint y: 189, distance: 386.8
click at [1142, 189] on p "I have combination skin with occasional hormonal breakouts, and most clay masks…" at bounding box center [1272, 381] width 261 height 430
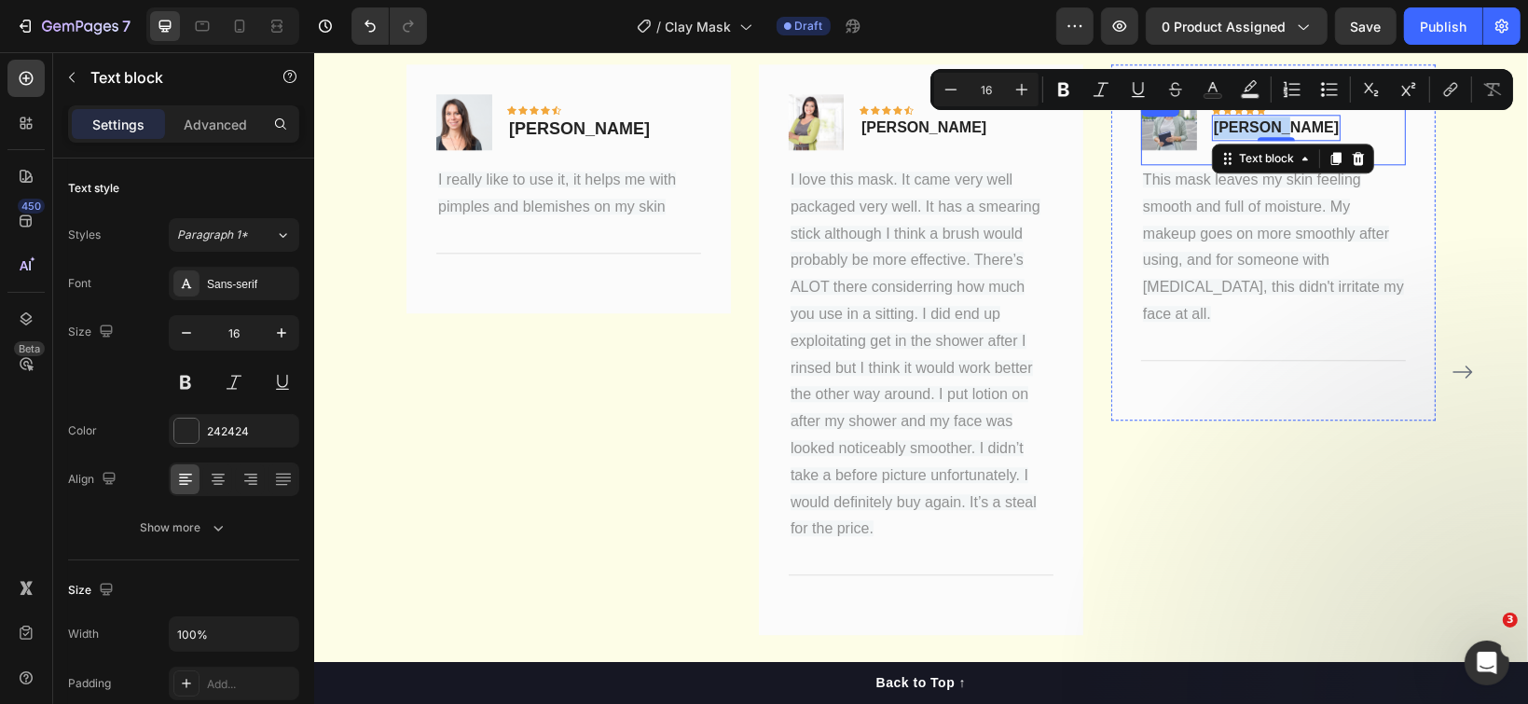
drag, startPoint x: 1204, startPoint y: 124, endPoint x: 1266, endPoint y: 123, distance: 61.5
click at [1266, 123] on div "Image Icon Icon Icon Icon Icon Row [PERSON_NAME] Text block 0 Row" at bounding box center [1272, 128] width 265 height 71
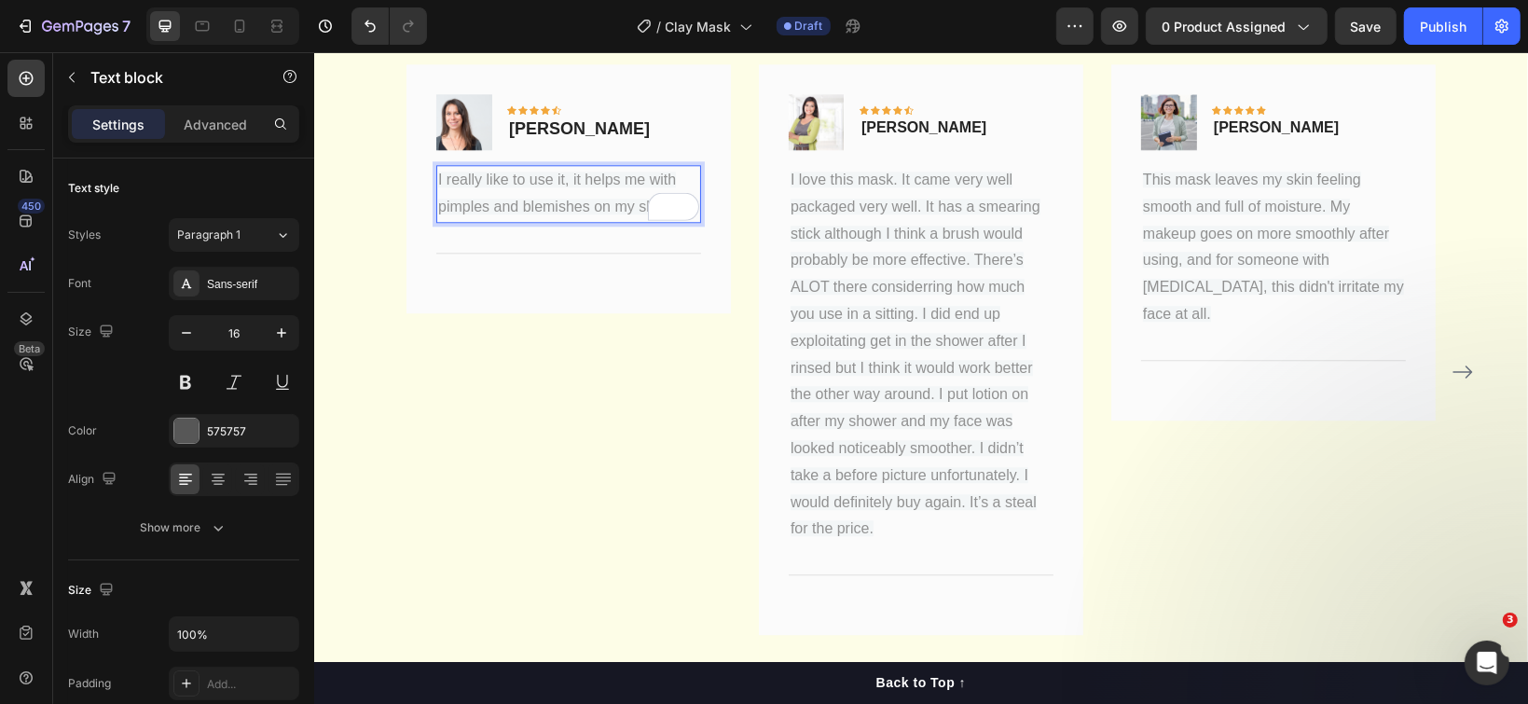
click at [584, 185] on span "I really like to use it, it helps me with pimples and blemishes on my skin" at bounding box center [556, 192] width 238 height 43
click at [547, 195] on div "I really like to use it, it helps me with pimples and blemishes on my skin" at bounding box center [567, 193] width 265 height 58
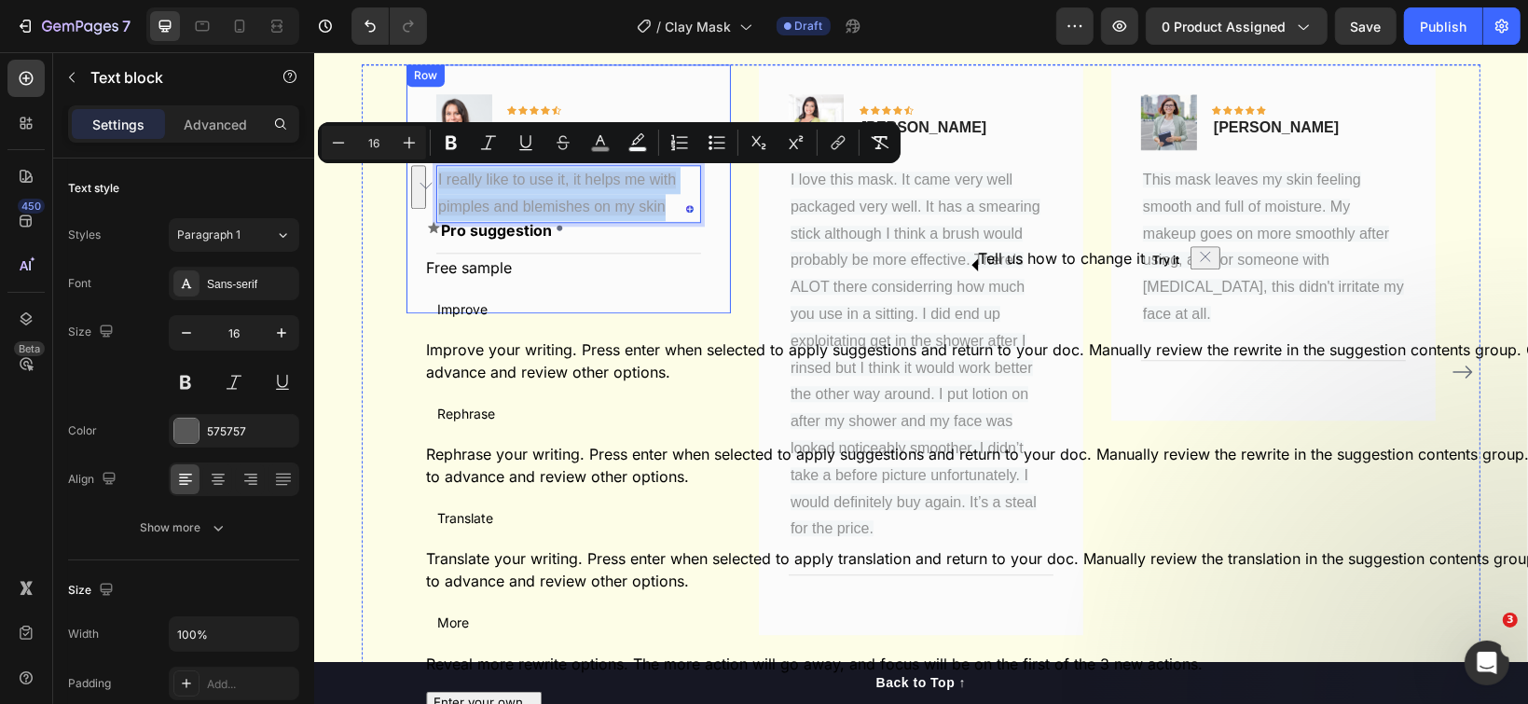
drag, startPoint x: 662, startPoint y: 211, endPoint x: 419, endPoint y: 171, distance: 245.7
click at [419, 171] on div "Image Icon Icon Icon Icon Icon Row [PERSON_NAME] Text block Row I really like t…" at bounding box center [568, 187] width 324 height 249
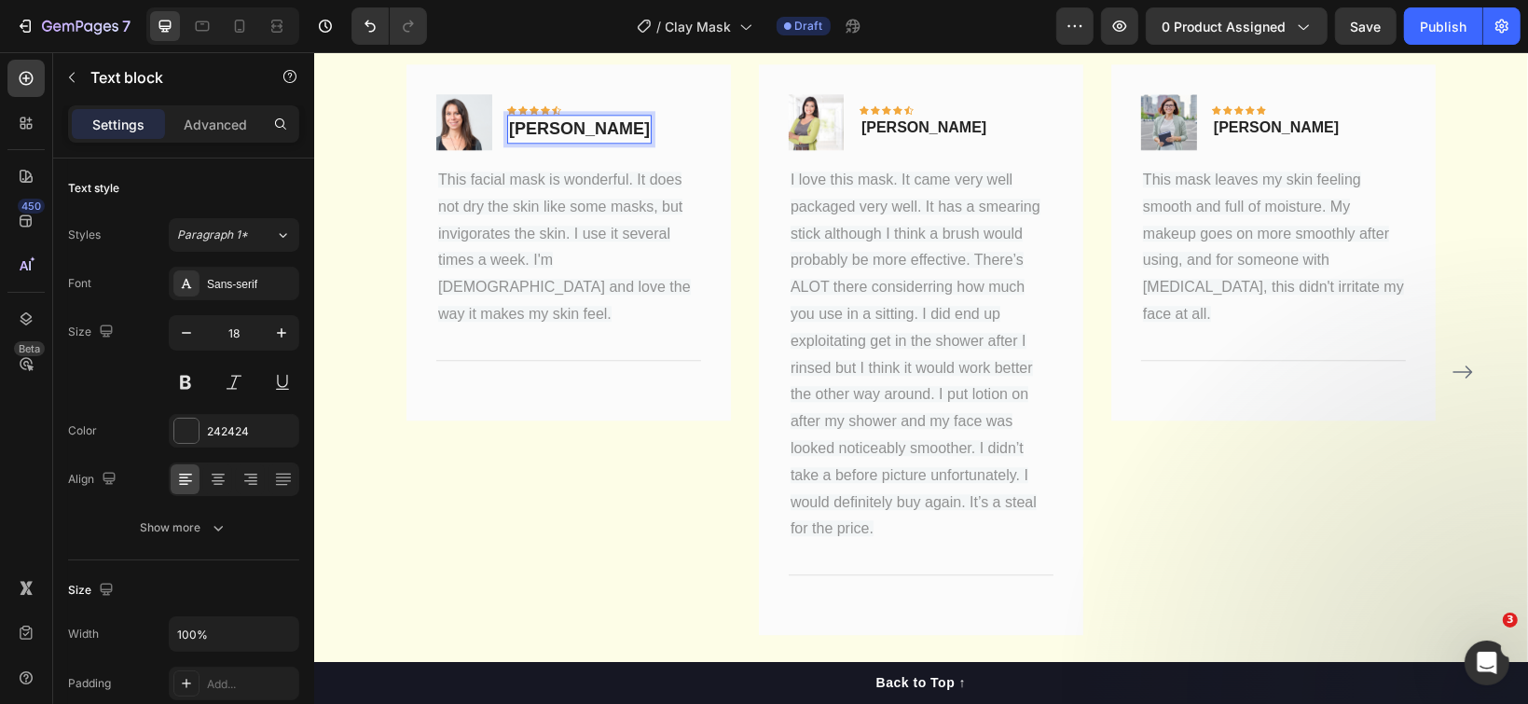
click at [566, 124] on p "[PERSON_NAME]" at bounding box center [578, 128] width 141 height 25
click at [547, 125] on p "[PERSON_NAME]" at bounding box center [578, 128] width 141 height 25
